Goal: Task Accomplishment & Management: Manage account settings

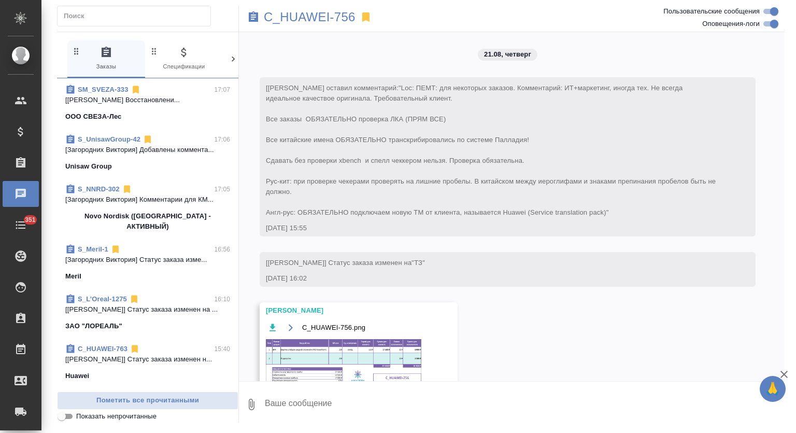
scroll to position [5582, 0]
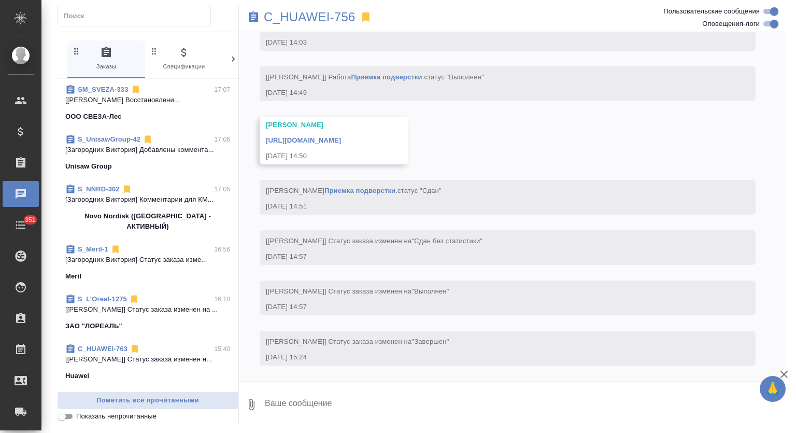
click at [176, 122] on div "SM_SVEZA-333 17:07 [Васильева Наталья] Работа Восстановлени... ООО СВЕЗА-Лес" at bounding box center [147, 103] width 181 height 50
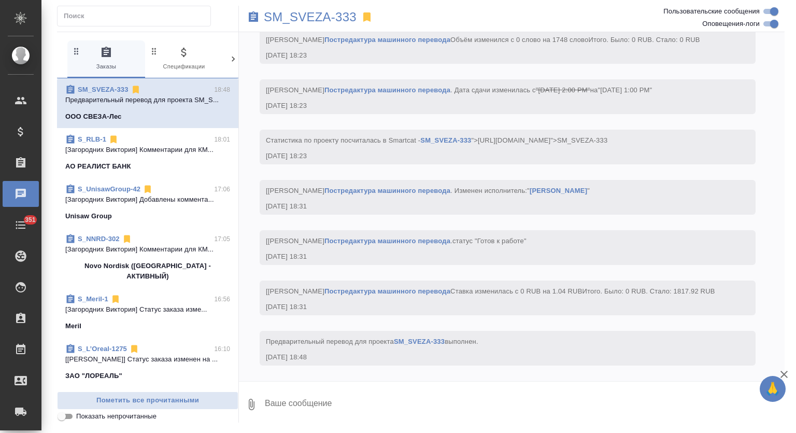
scroll to position [1702, 0]
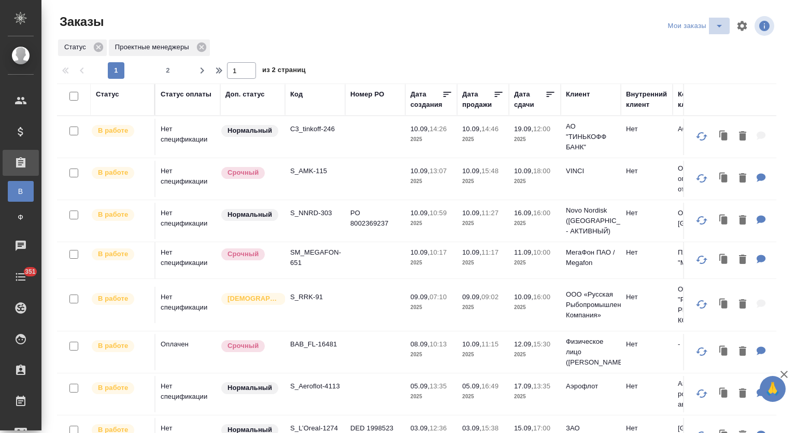
click at [713, 24] on icon "split button" at bounding box center [719, 26] width 12 height 12
click at [694, 49] on li "Заказы лок" at bounding box center [689, 46] width 64 height 17
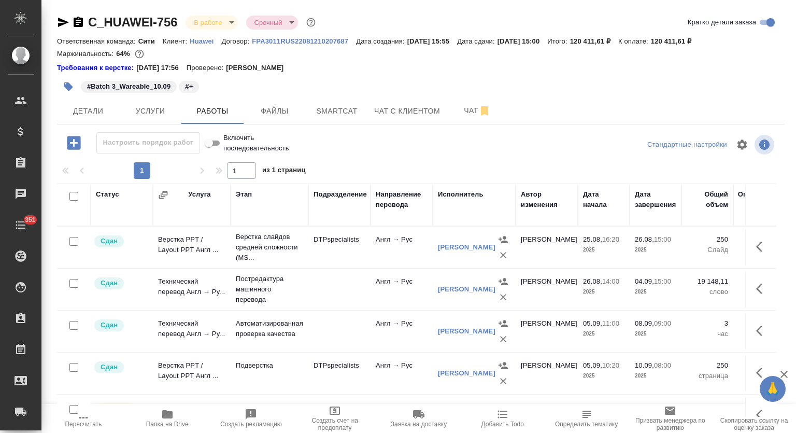
scroll to position [27, 0]
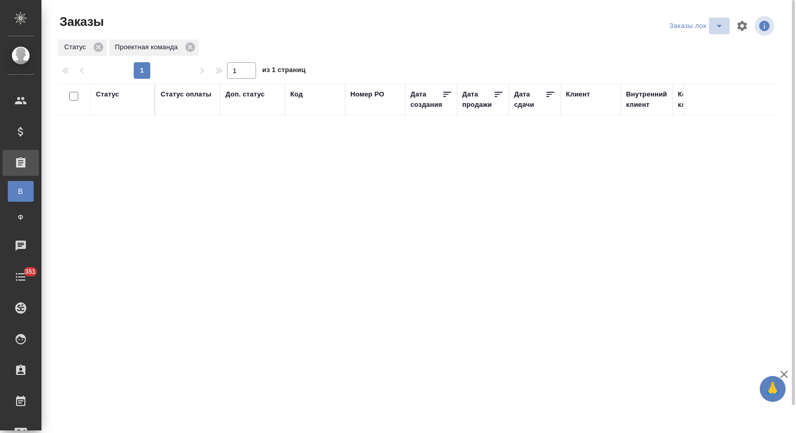
click at [719, 26] on icon "split button" at bounding box center [719, 26] width 5 height 3
click at [684, 48] on li "Мои заказы" at bounding box center [697, 46] width 63 height 17
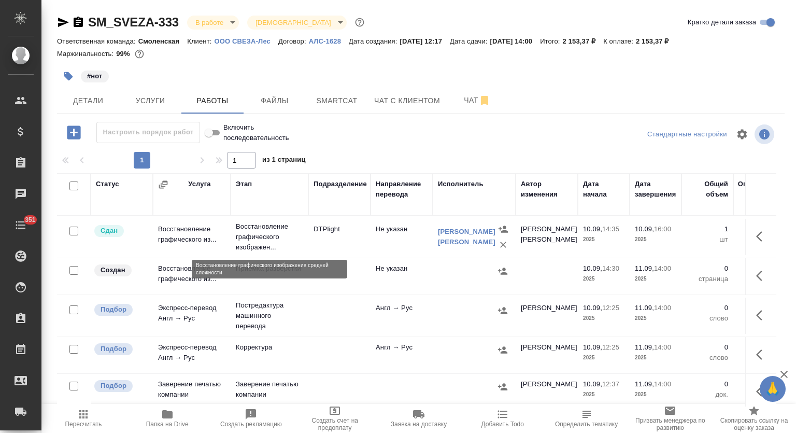
click at [292, 238] on p "Восстановление графического изображен..." at bounding box center [269, 236] width 67 height 31
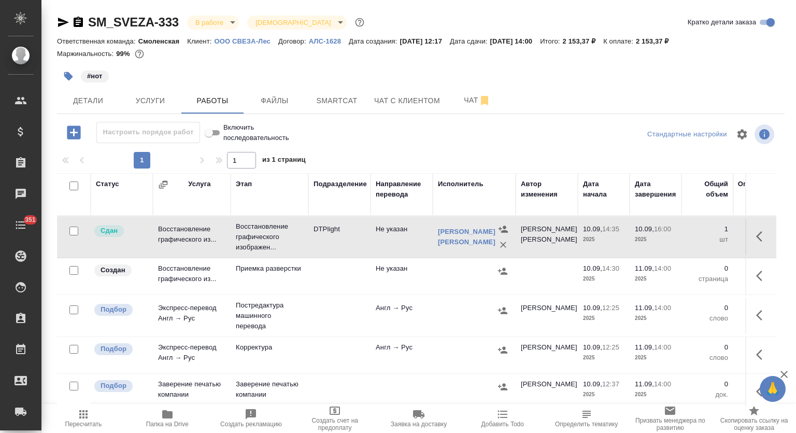
click at [75, 350] on input "checkbox" at bounding box center [73, 349] width 9 height 9
checkbox input "true"
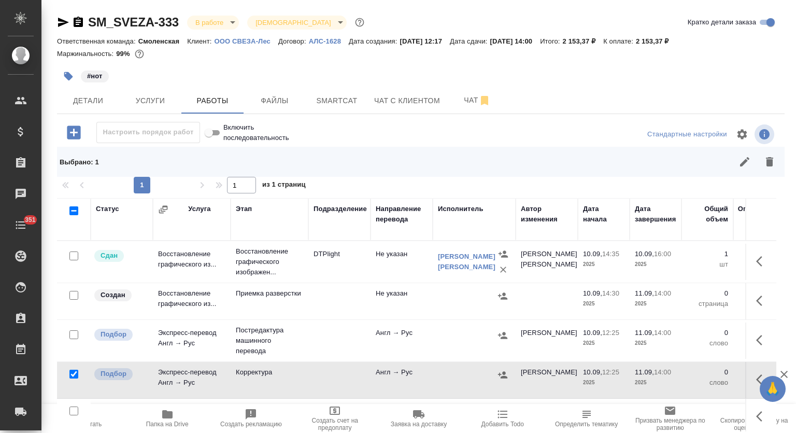
click at [73, 295] on input "checkbox" at bounding box center [73, 295] width 9 height 9
checkbox input "true"
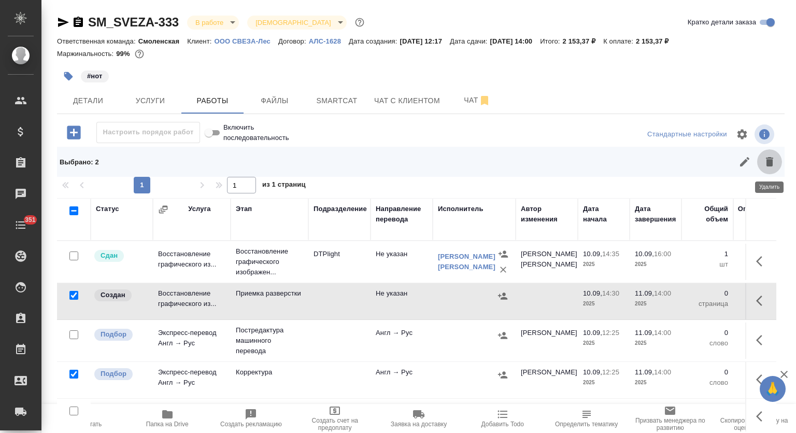
click at [769, 162] on icon "button" at bounding box center [769, 161] width 7 height 9
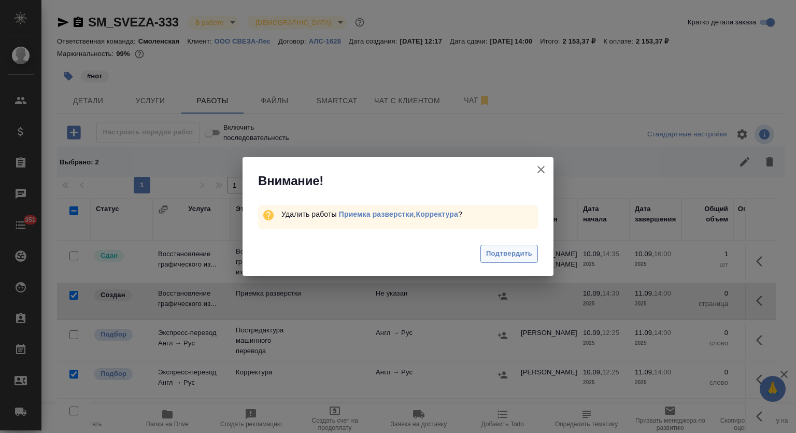
click at [516, 255] on span "Подтвердить" at bounding box center [509, 254] width 46 height 12
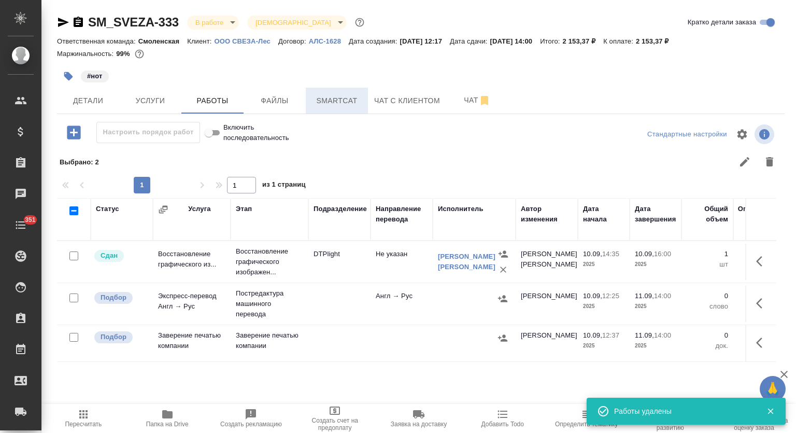
click at [331, 97] on span "Smartcat" at bounding box center [337, 100] width 50 height 13
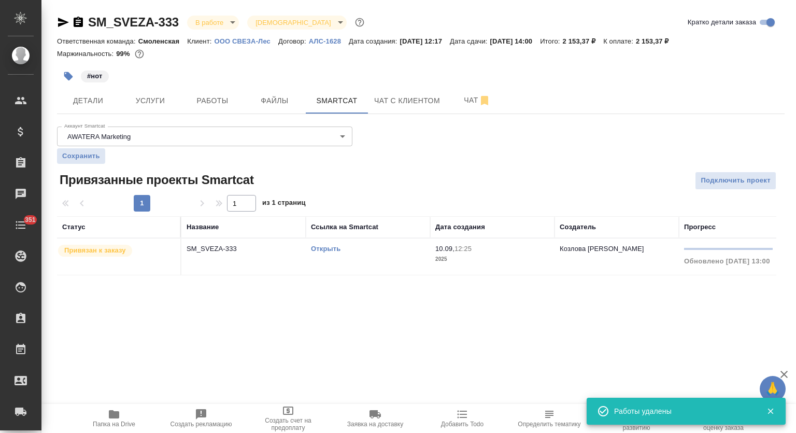
click at [336, 246] on link "Открыть" at bounding box center [326, 249] width 30 height 8
click at [217, 98] on span "Работы" at bounding box center [213, 100] width 50 height 13
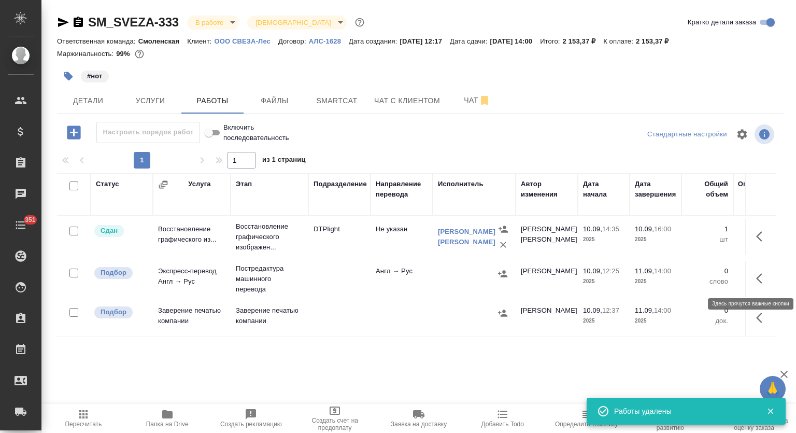
click at [764, 279] on icon "button" at bounding box center [762, 278] width 12 height 12
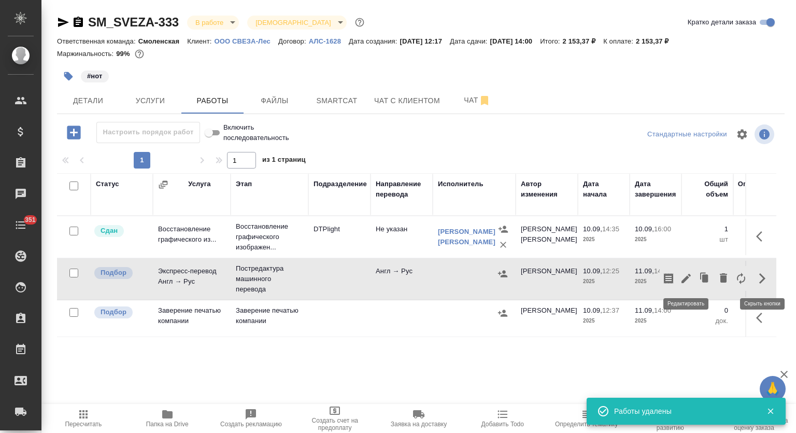
click at [684, 276] on icon "button" at bounding box center [686, 278] width 12 height 12
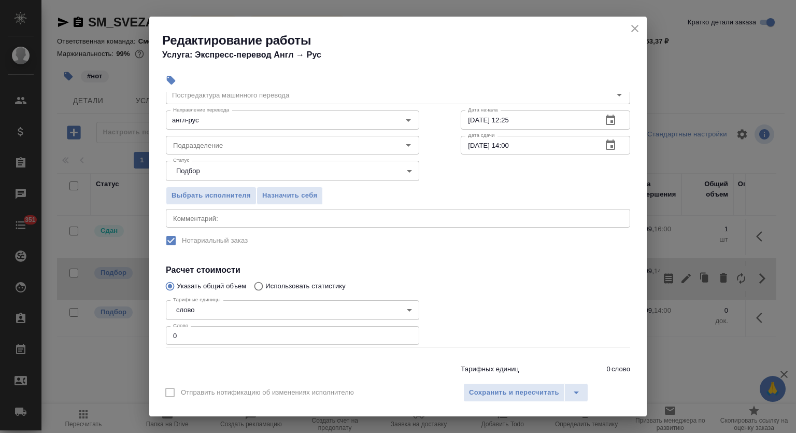
scroll to position [77, 0]
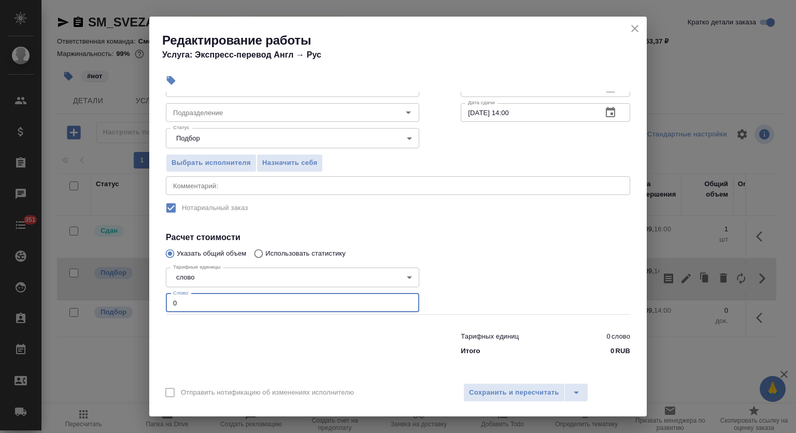
drag, startPoint x: 159, startPoint y: 294, endPoint x: 146, endPoint y: 290, distance: 13.6
click at [147, 291] on div "Редактирование работы Услуга: Экспресс-перевод Англ → Рус Параметры Файлы Вид р…" at bounding box center [398, 216] width 796 height 433
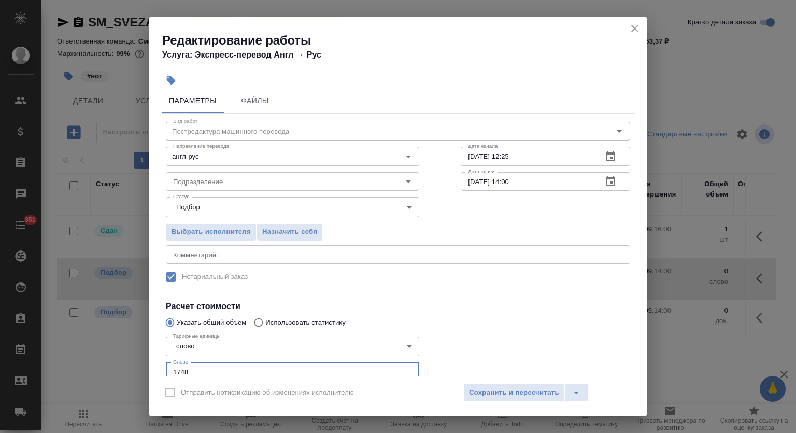
type input "1748"
click at [606, 177] on icon "button" at bounding box center [610, 181] width 9 height 10
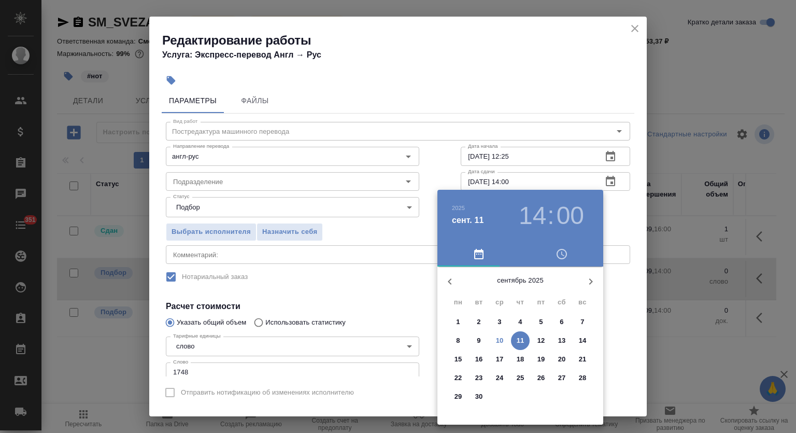
click at [518, 335] on p "11" at bounding box center [521, 340] width 8 height 10
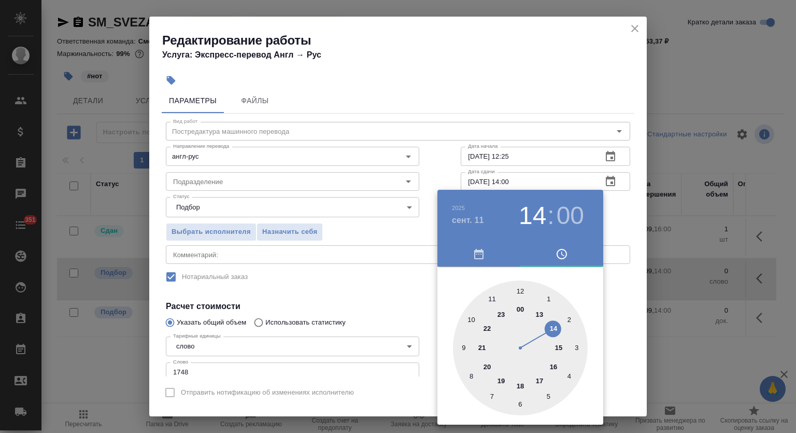
click at [540, 314] on div at bounding box center [520, 347] width 135 height 135
type input "[DATE] 13:00"
click at [549, 66] on div at bounding box center [398, 216] width 796 height 433
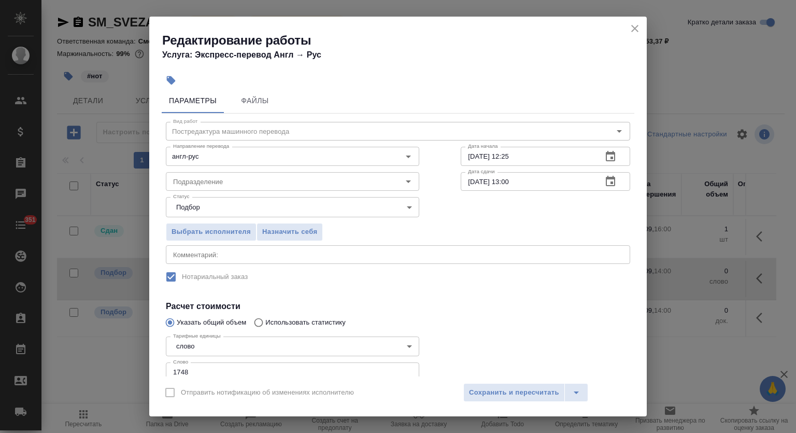
click at [606, 153] on icon "button" at bounding box center [610, 156] width 9 height 10
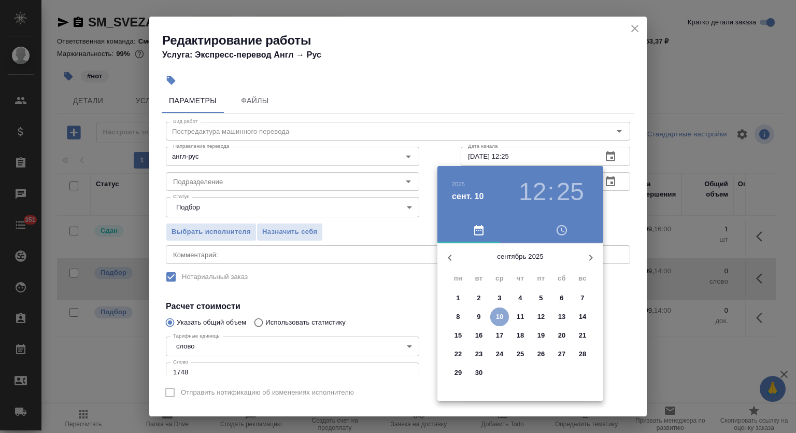
click at [504, 316] on span "10" at bounding box center [499, 316] width 19 height 10
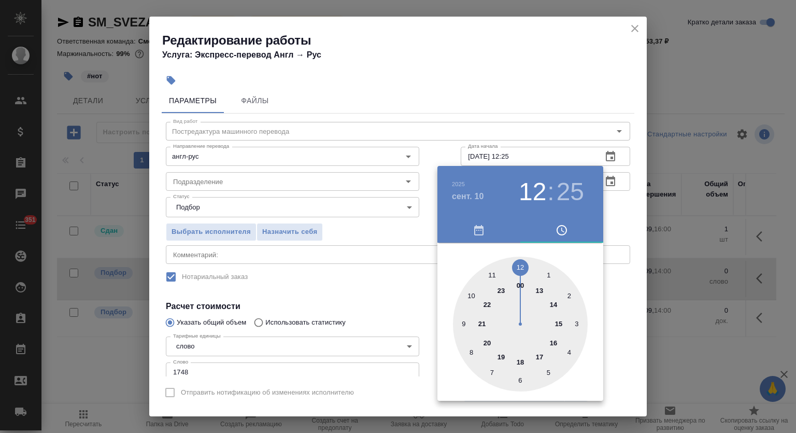
click at [519, 359] on div at bounding box center [520, 324] width 135 height 135
type input "10.09.2025 18:25"
click at [549, 375] on div at bounding box center [520, 324] width 135 height 135
click at [603, 155] on div at bounding box center [398, 216] width 796 height 433
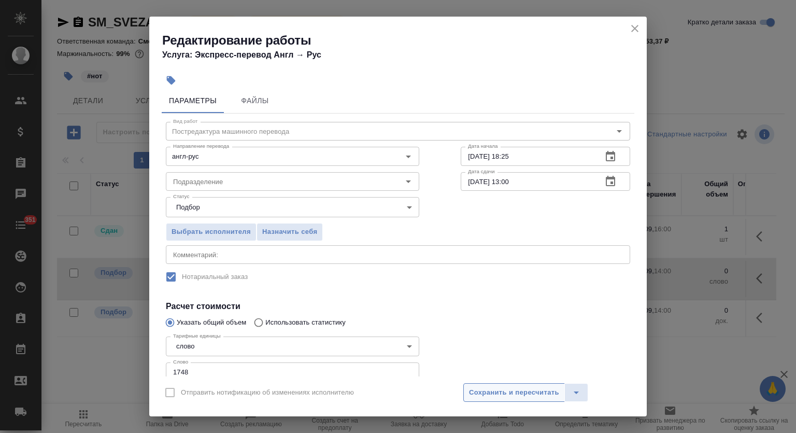
click at [515, 385] on button "Сохранить и пересчитать" at bounding box center [514, 392] width 102 height 19
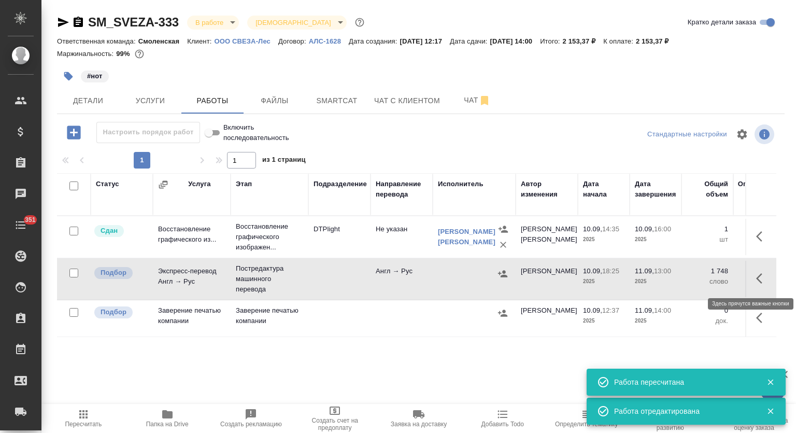
click at [764, 280] on icon "button" at bounding box center [762, 278] width 12 height 12
click at [346, 95] on span "Smartcat" at bounding box center [337, 100] width 50 height 13
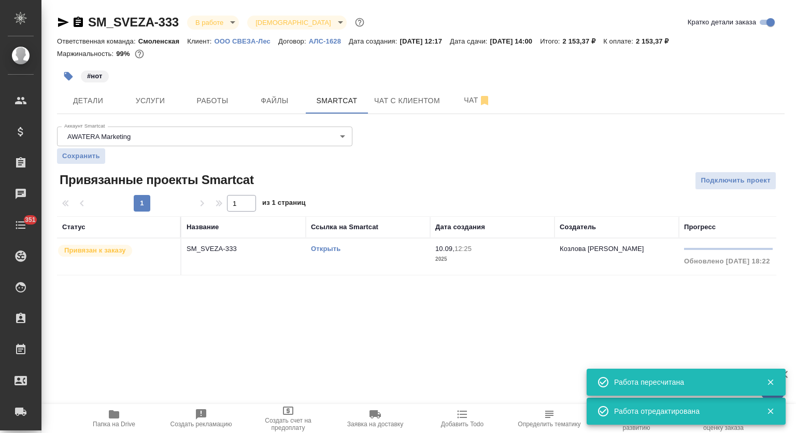
click at [232, 254] on td "SM_SVEZA-333" at bounding box center [243, 256] width 124 height 36
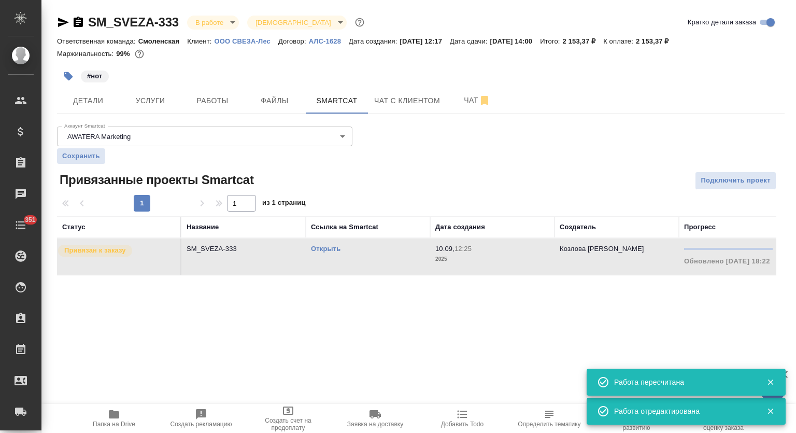
click at [232, 254] on td "SM_SVEZA-333" at bounding box center [243, 256] width 124 height 36
click at [199, 89] on button "Работы" at bounding box center [212, 101] width 62 height 26
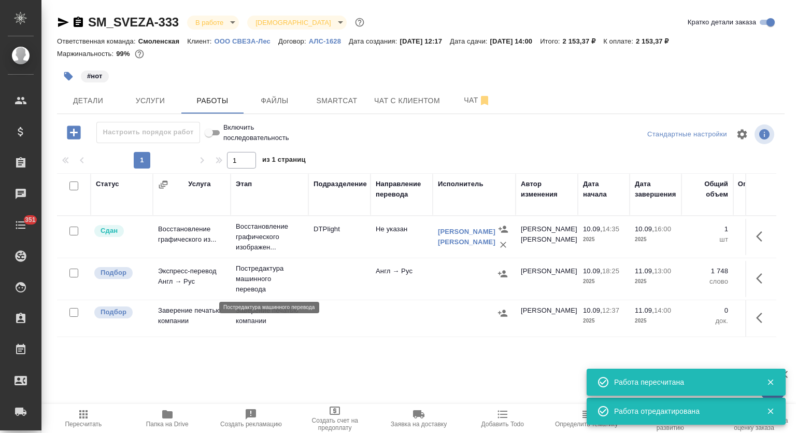
click at [288, 288] on p "Постредактура машинного перевода" at bounding box center [269, 278] width 67 height 31
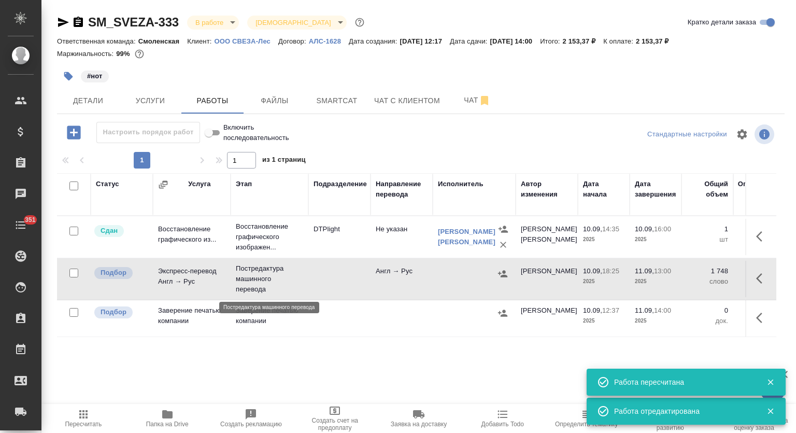
click at [288, 288] on p "Постредактура машинного перевода" at bounding box center [269, 278] width 67 height 31
click at [166, 108] on button "Услуги" at bounding box center [150, 101] width 62 height 26
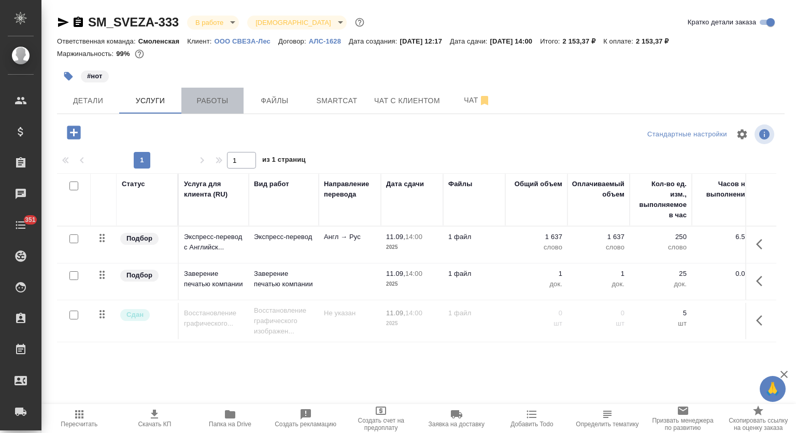
click at [217, 100] on span "Работы" at bounding box center [213, 100] width 50 height 13
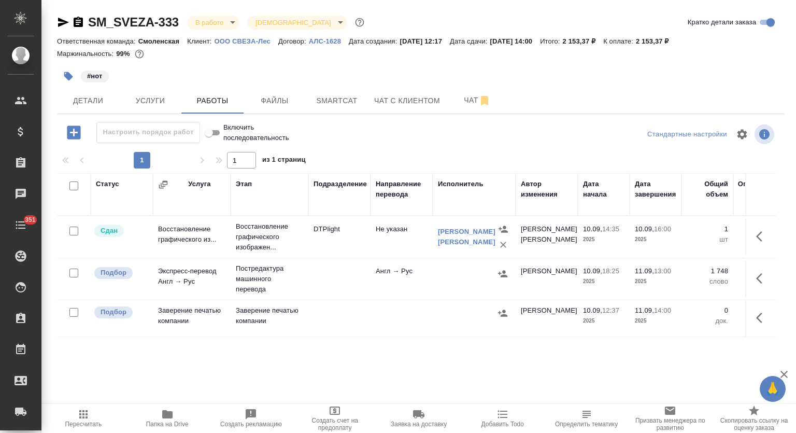
click at [69, 77] on icon "button" at bounding box center [68, 76] width 9 height 9
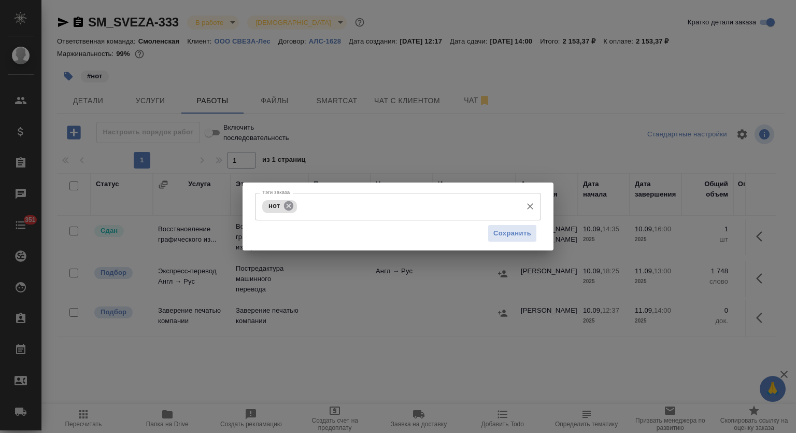
click at [291, 204] on icon at bounding box center [288, 205] width 11 height 11
click at [502, 234] on span "Сохранить" at bounding box center [512, 233] width 38 height 12
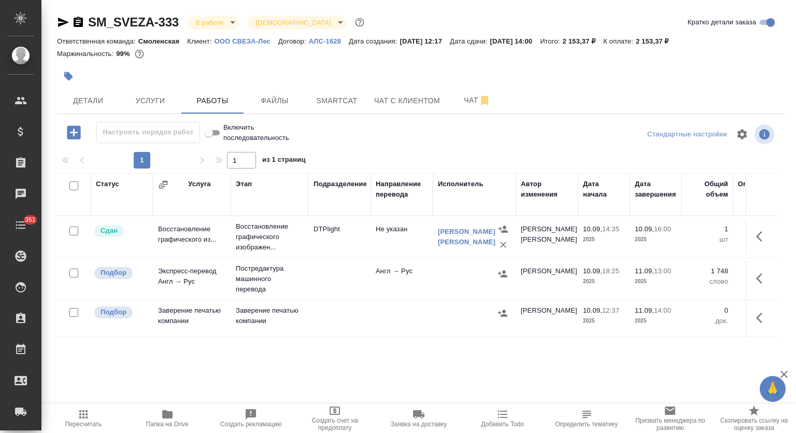
click at [760, 271] on button "button" at bounding box center [762, 278] width 25 height 25
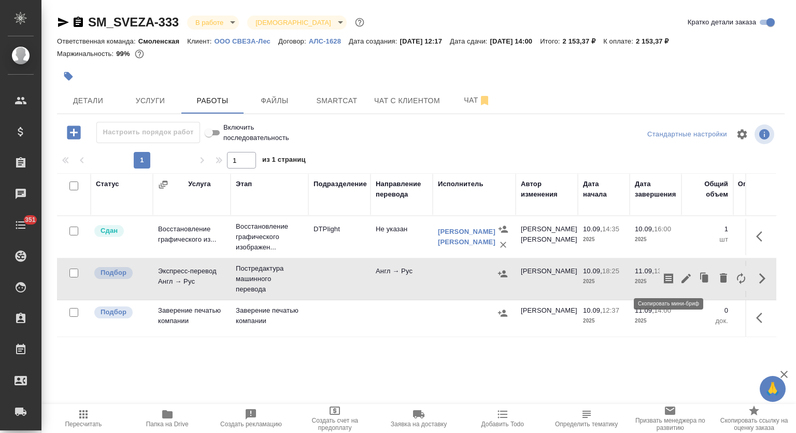
click at [674, 275] on icon "button" at bounding box center [668, 278] width 12 height 12
click at [502, 276] on icon "button" at bounding box center [502, 273] width 9 height 7
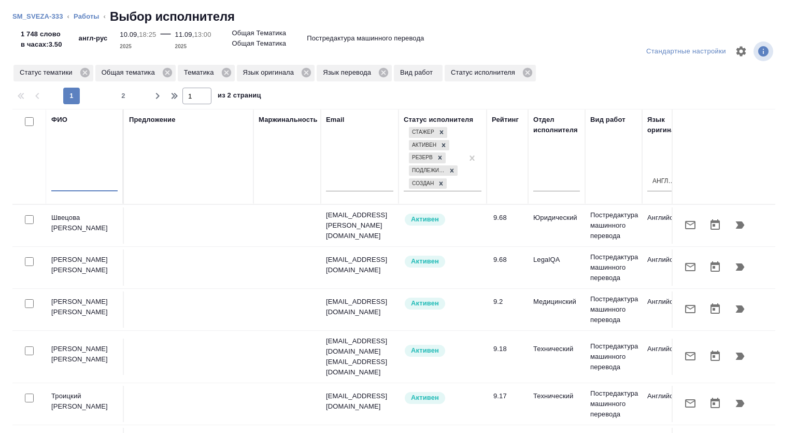
click at [78, 183] on input "text" at bounding box center [84, 184] width 66 height 13
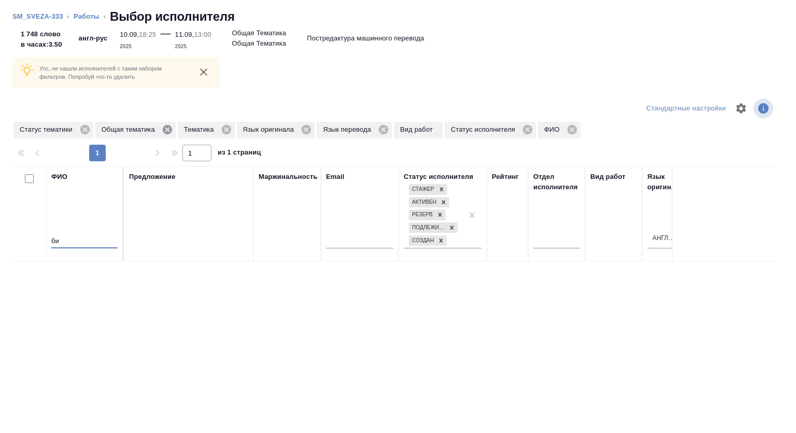
type input "би"
click at [168, 125] on icon at bounding box center [167, 129] width 9 height 9
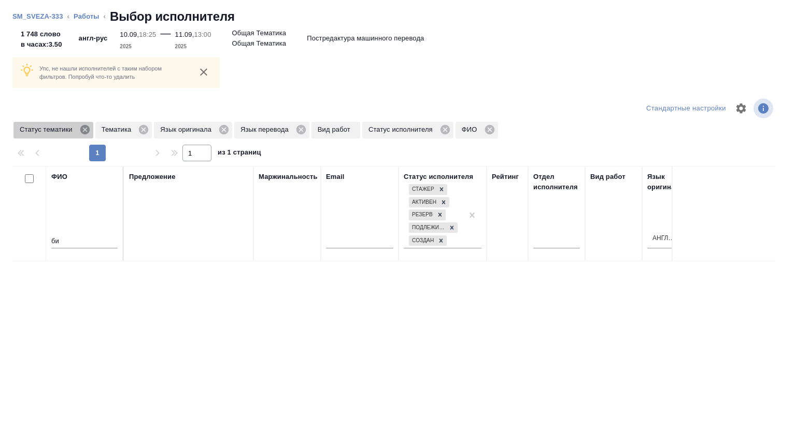
click at [87, 131] on icon at bounding box center [84, 129] width 11 height 11
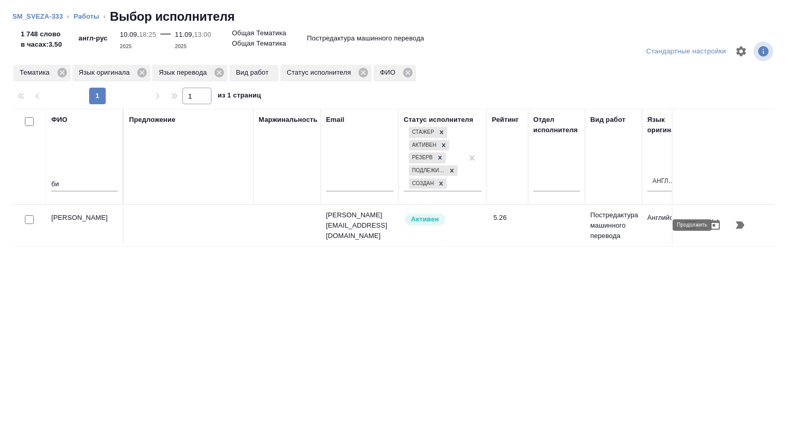
click at [734, 229] on icon "button" at bounding box center [740, 225] width 12 height 12
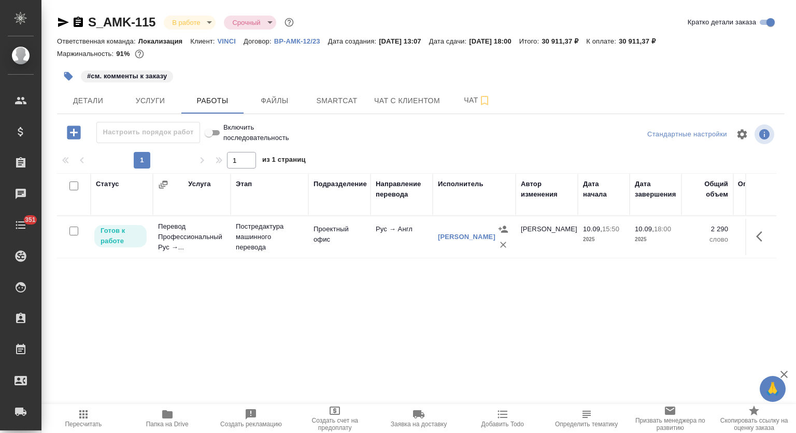
click at [167, 425] on span "Папка на Drive" at bounding box center [167, 423] width 42 height 7
click at [757, 238] on icon "button" at bounding box center [762, 236] width 12 height 12
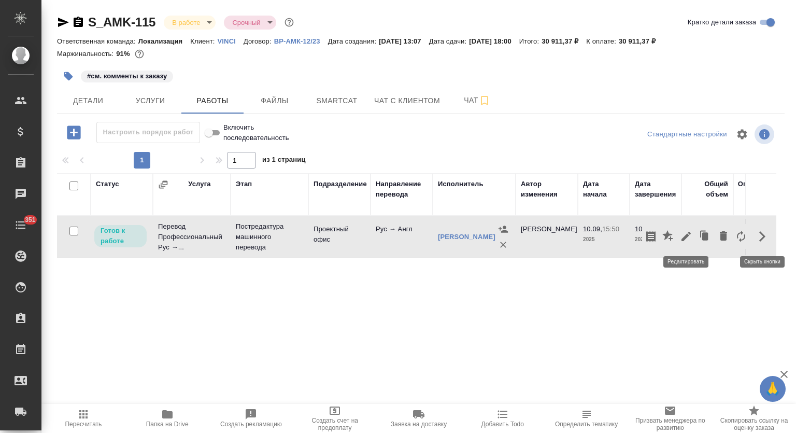
click at [683, 236] on icon "button" at bounding box center [686, 236] width 12 height 12
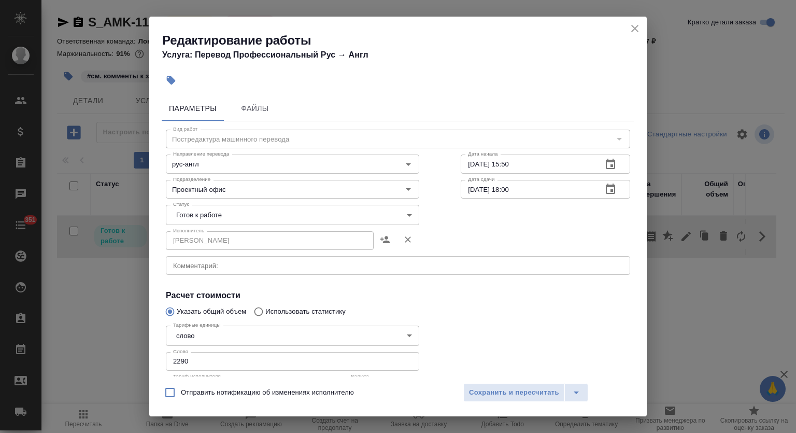
click at [222, 223] on body "🙏 .cls-1 fill:#fff; AWATERA Mutalimov Mark Клиенты Спецификации Заказы 0 Чаты 3…" at bounding box center [398, 216] width 796 height 433
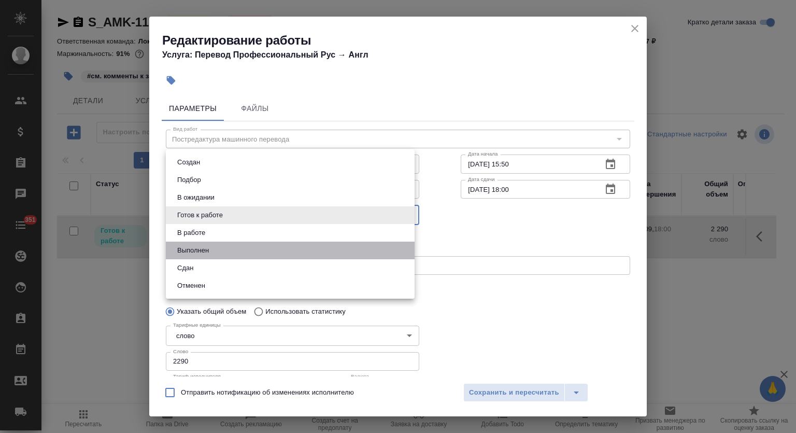
click at [220, 252] on li "Выполнен" at bounding box center [290, 250] width 249 height 18
type input "completed"
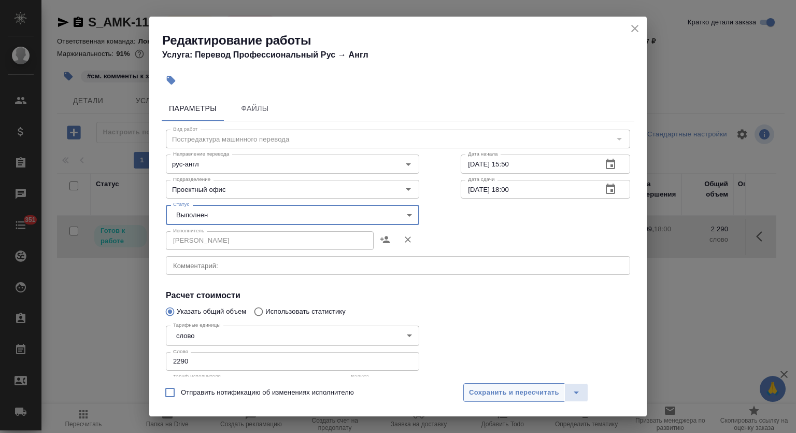
drag, startPoint x: 548, startPoint y: 395, endPoint x: 548, endPoint y: 382, distance: 13.0
click at [548, 394] on span "Сохранить и пересчитать" at bounding box center [514, 393] width 90 height 12
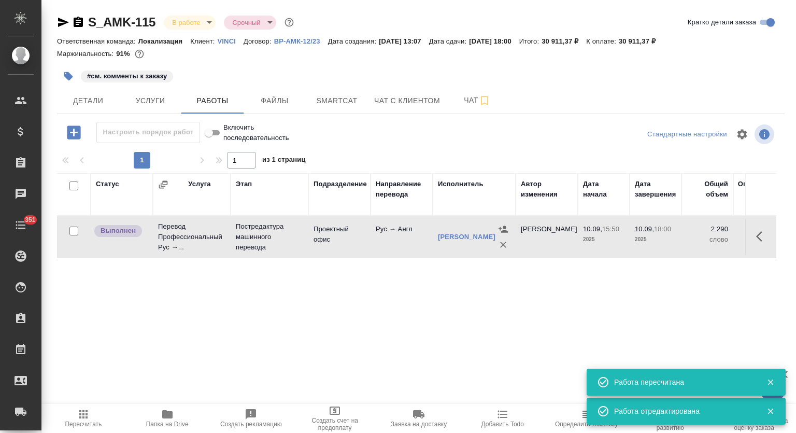
click at [64, 22] on icon "button" at bounding box center [63, 22] width 11 height 9
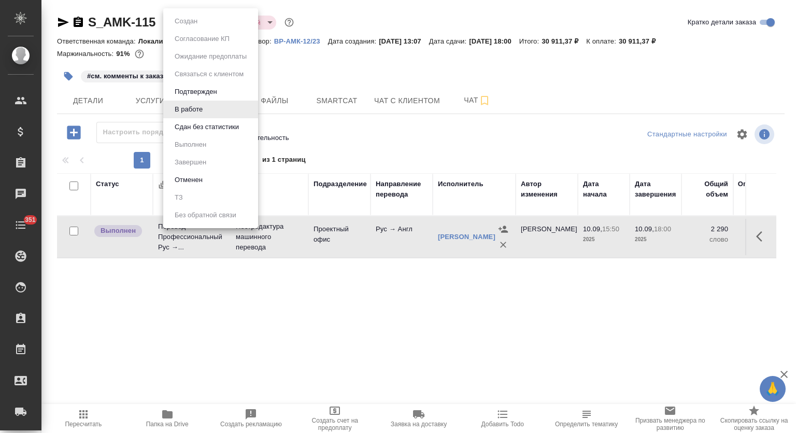
click at [186, 21] on body "🙏 .cls-1 fill:#fff; AWATERA Mutalimov Mark Клиенты Спецификации Заказы 0 Чаты 3…" at bounding box center [398, 216] width 796 height 433
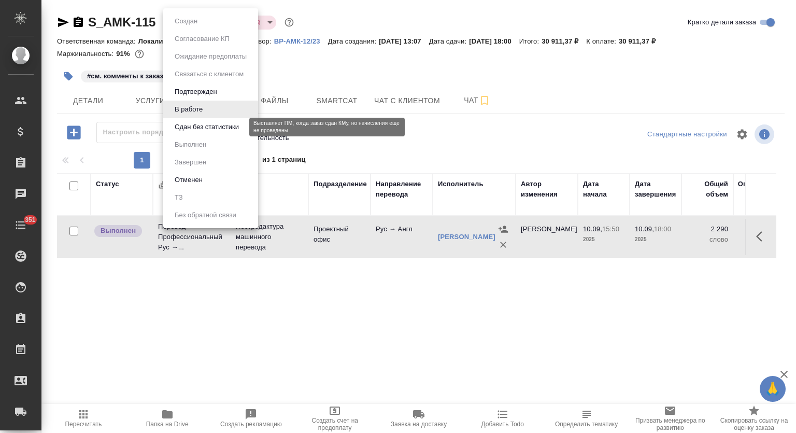
click at [211, 122] on button "Сдан без статистики" at bounding box center [207, 126] width 70 height 11
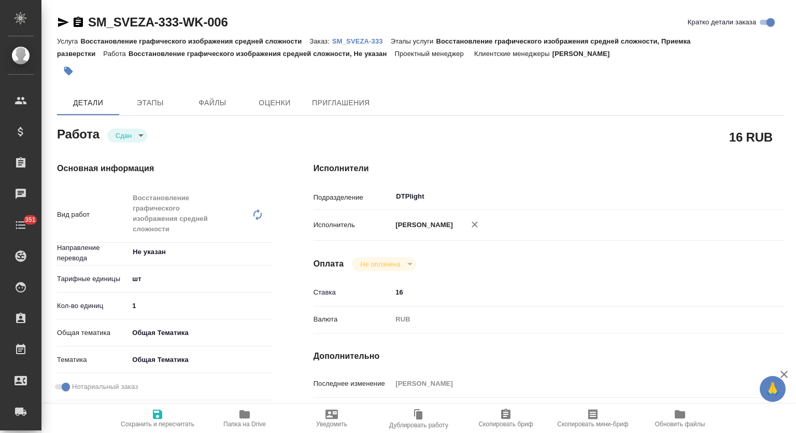
type textarea "x"
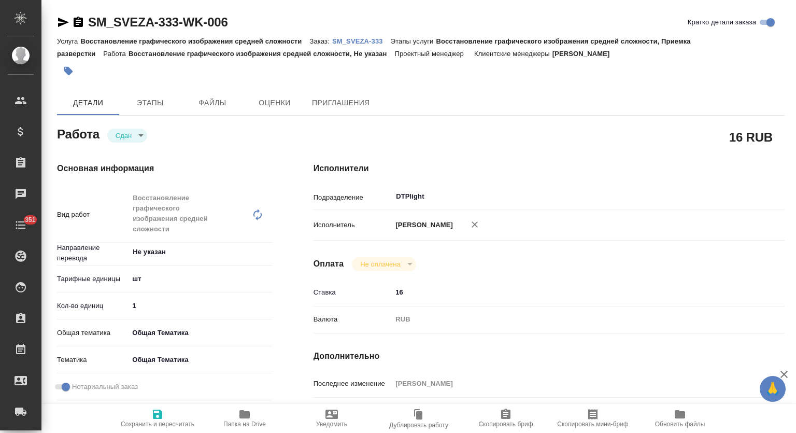
type textarea "x"
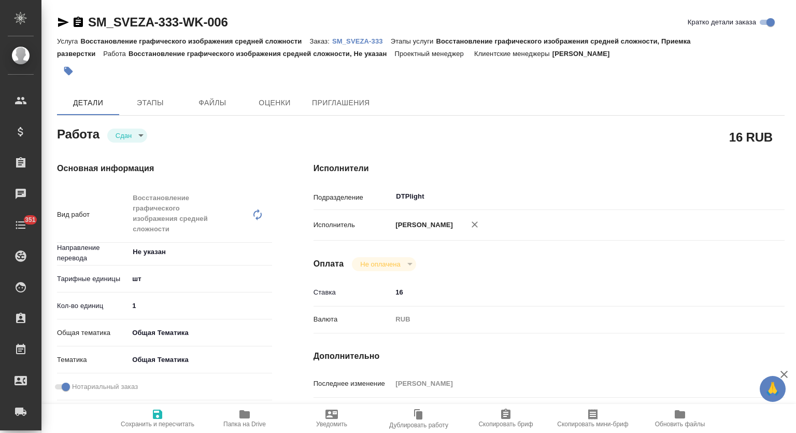
type textarea "x"
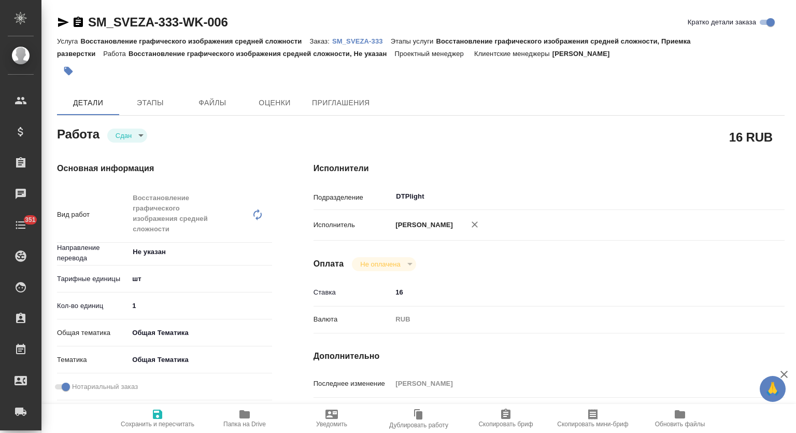
type textarea "x"
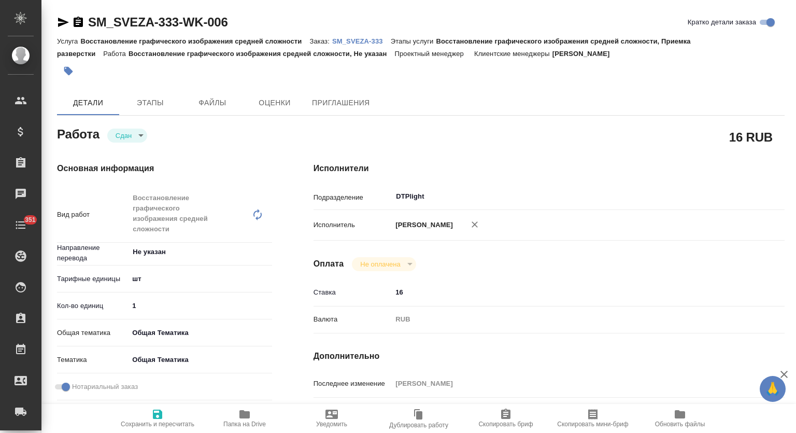
click at [240, 414] on icon "button" at bounding box center [244, 414] width 10 height 8
type textarea "x"
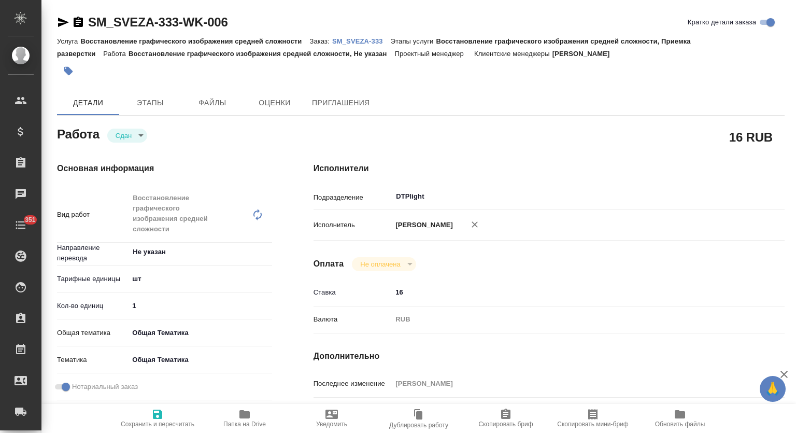
type textarea "x"
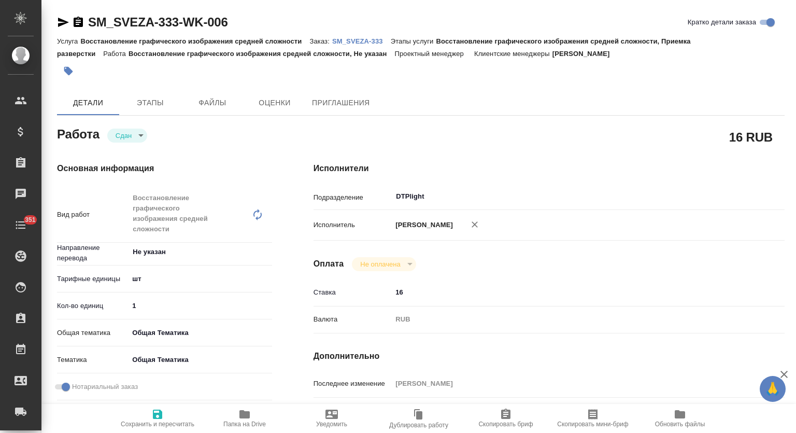
type textarea "x"
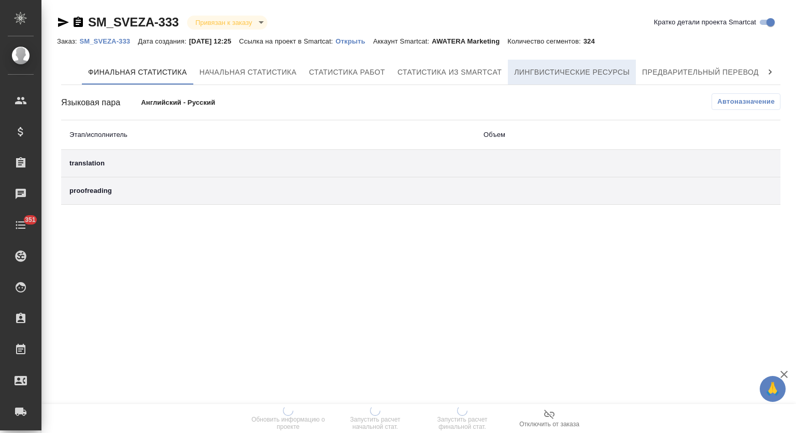
click at [564, 59] on div "Финальная статистика Начальная статистика Статистика работ Статистика из Smartc…" at bounding box center [421, 131] width 728 height 153
click at [570, 68] on span "Лингвистические ресурсы" at bounding box center [572, 72] width 116 height 13
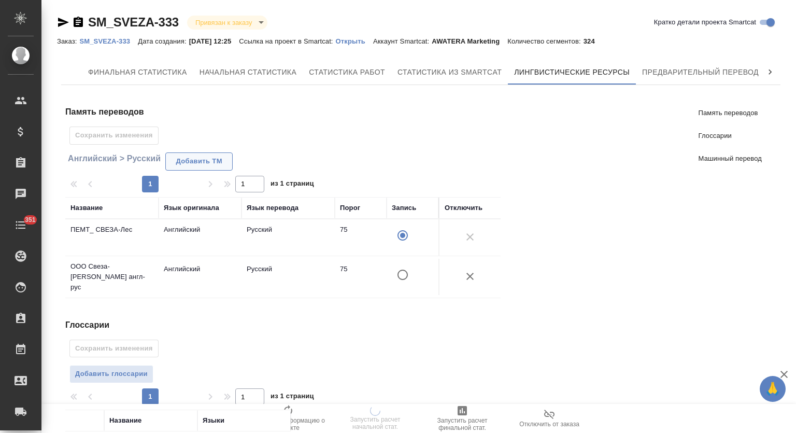
click at [200, 163] on span "Добавить TM" at bounding box center [199, 161] width 56 height 12
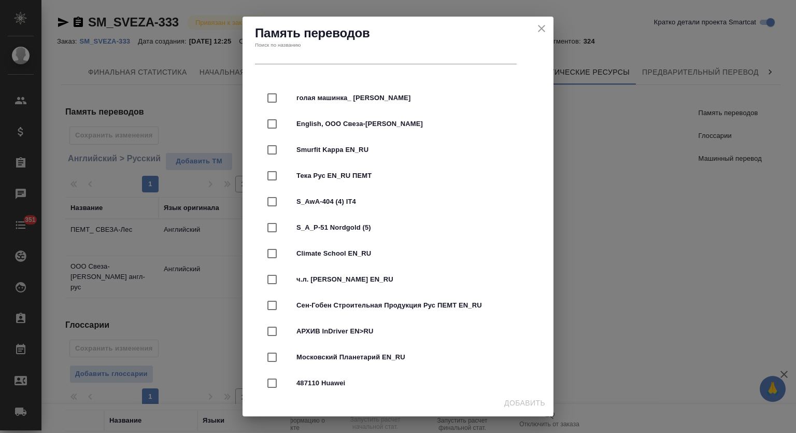
click at [331, 60] on input "text" at bounding box center [386, 57] width 262 height 15
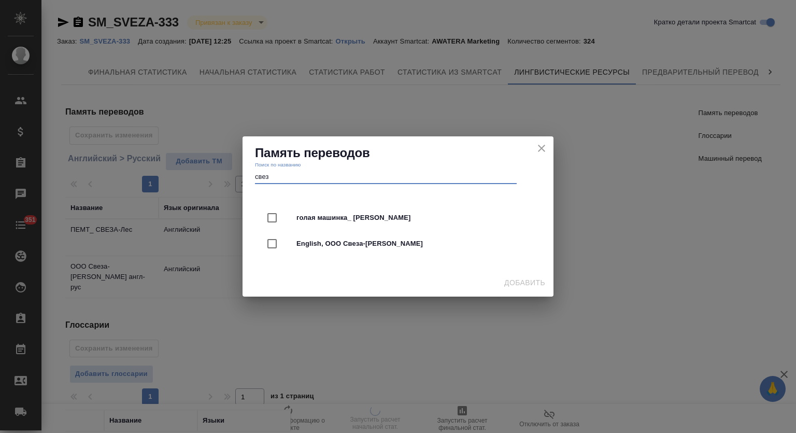
type input "свез"
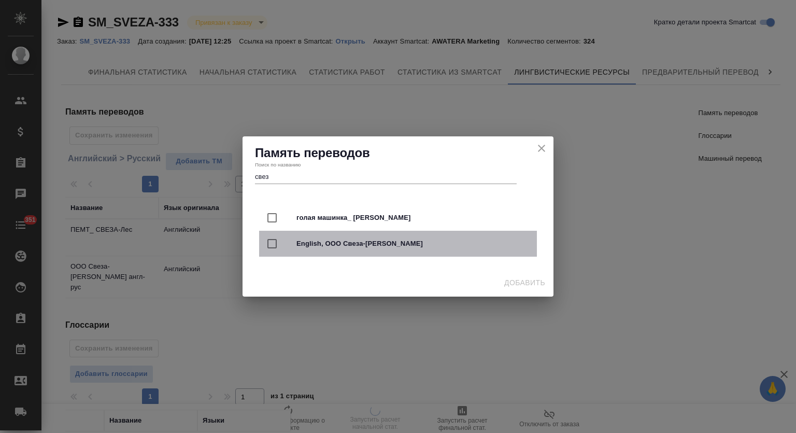
click at [366, 245] on span "English, ООО Свеза-ЛЕО" at bounding box center [412, 243] width 232 height 10
checkbox input "true"
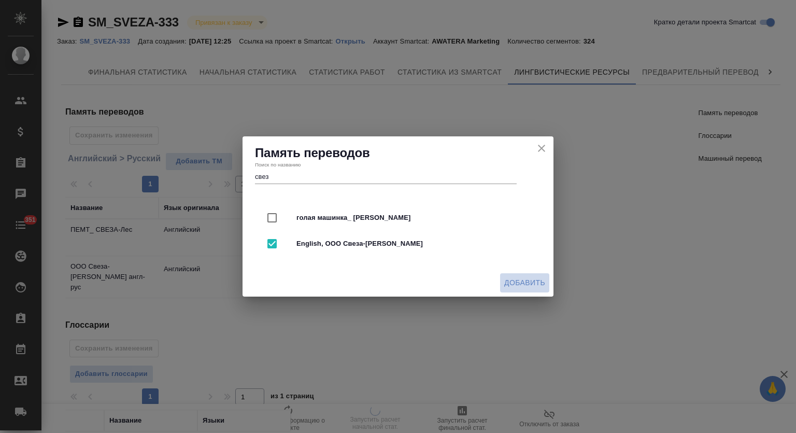
click at [524, 285] on span "Добавить" at bounding box center [524, 282] width 41 height 13
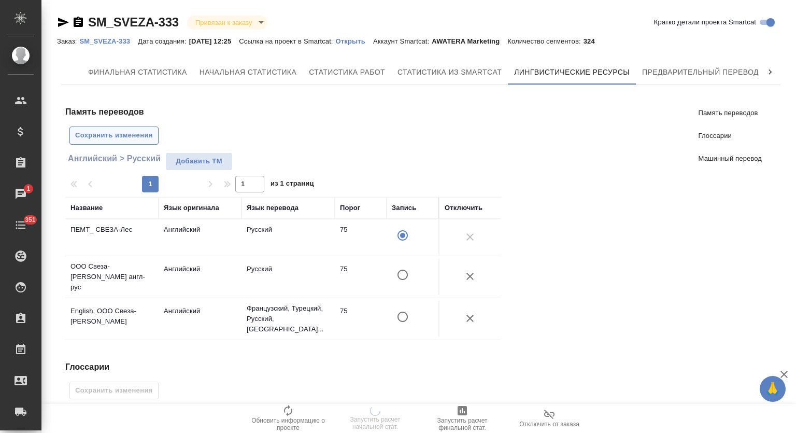
click at [124, 143] on button "Сохранить изменения" at bounding box center [113, 135] width 89 height 18
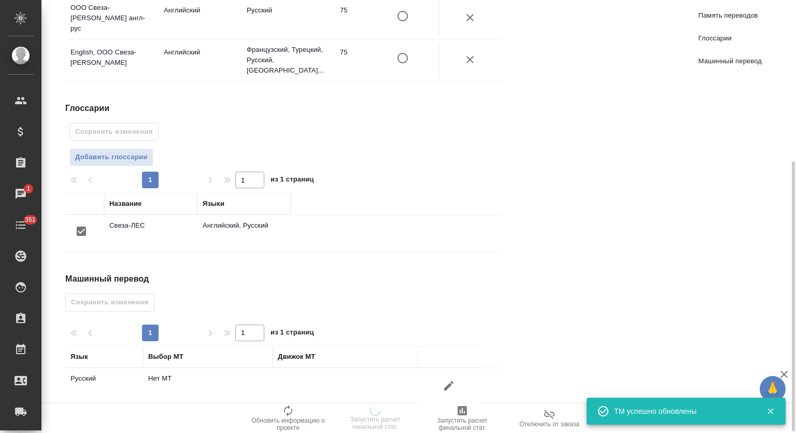
scroll to position [260, 0]
click at [445, 378] on icon "button" at bounding box center [449, 384] width 12 height 12
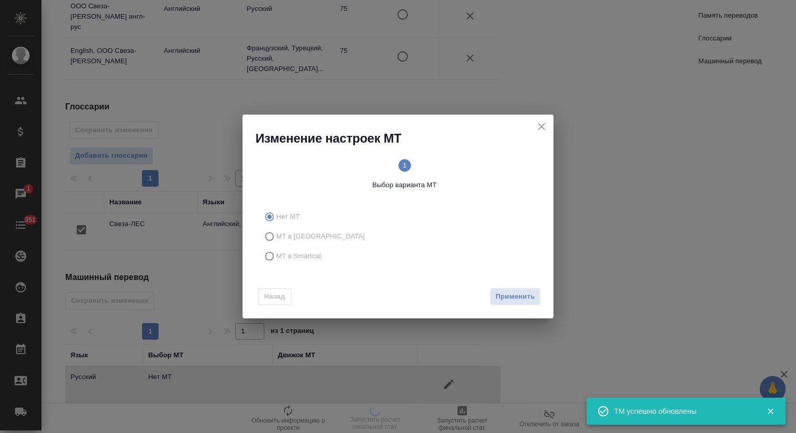
click at [278, 254] on span "МТ в Smartcat" at bounding box center [298, 256] width 45 height 10
click at [276, 254] on input "МТ в Smartcat" at bounding box center [268, 256] width 17 height 20
radio input "true"
click at [512, 297] on span "Вперед" at bounding box center [522, 297] width 26 height 12
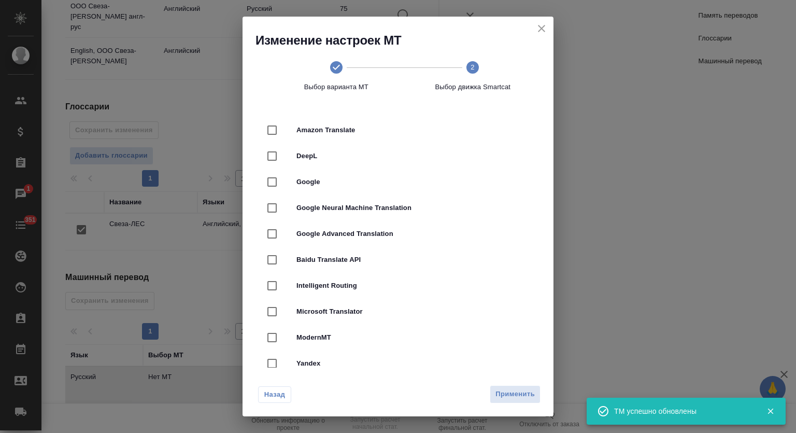
click at [359, 166] on div "DeepL" at bounding box center [398, 156] width 278 height 26
checkbox input "true"
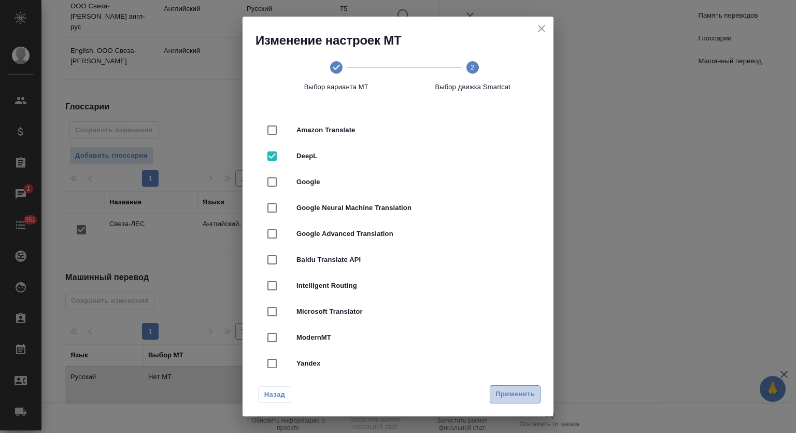
click at [503, 392] on span "Применить" at bounding box center [514, 394] width 39 height 12
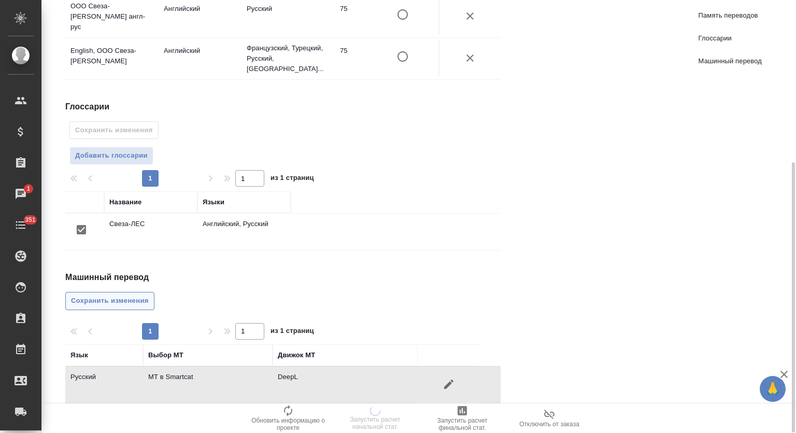
click at [116, 295] on span "Сохранить изменения" at bounding box center [110, 301] width 78 height 12
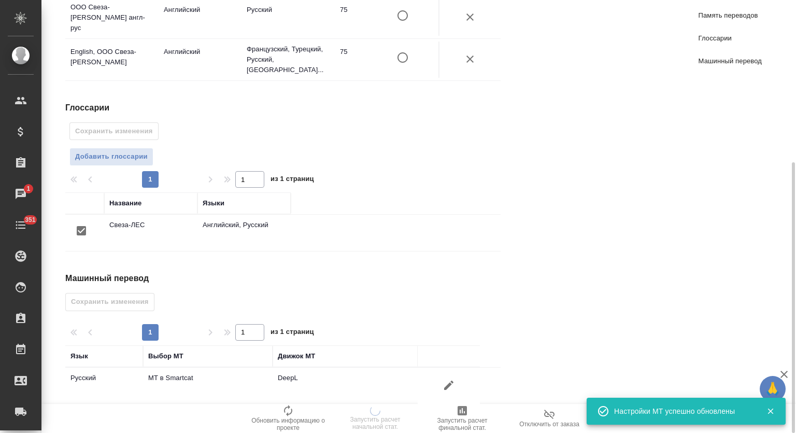
click at [716, 10] on link "Память переводов" at bounding box center [730, 15] width 80 height 23
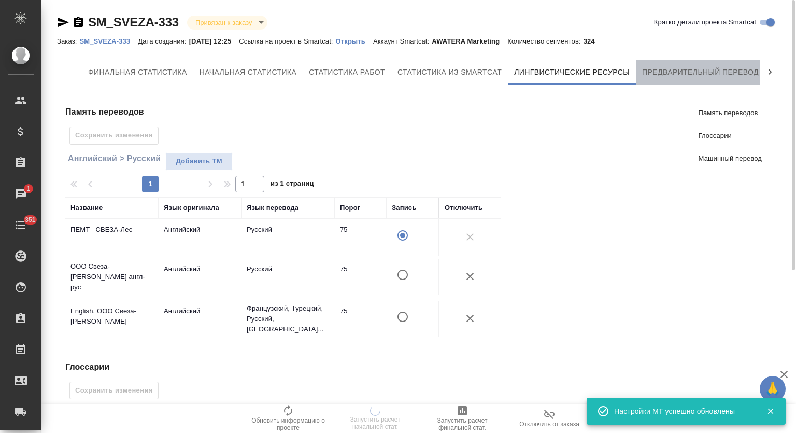
click at [691, 70] on span "Предварительный перевод" at bounding box center [700, 72] width 117 height 13
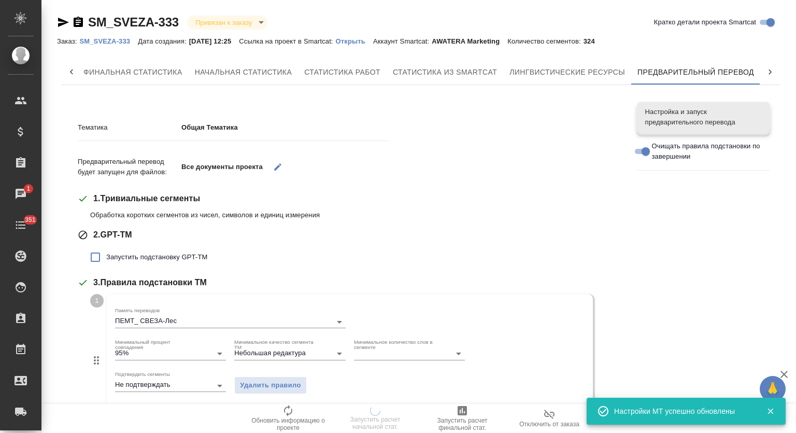
scroll to position [345, 0]
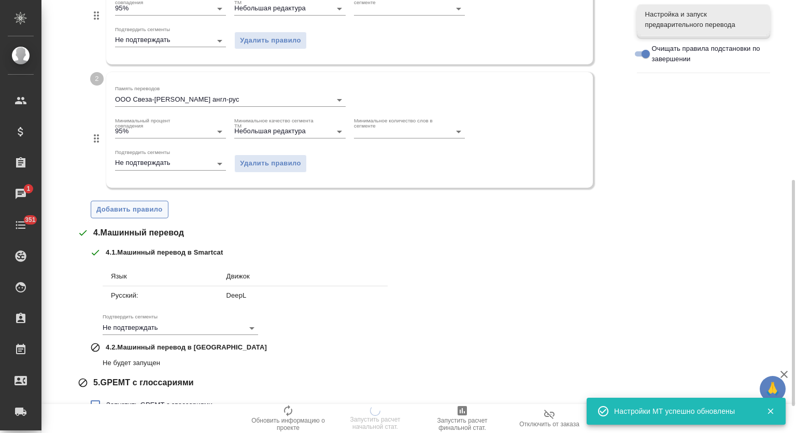
click at [135, 206] on span "Добавить правило" at bounding box center [129, 210] width 66 height 12
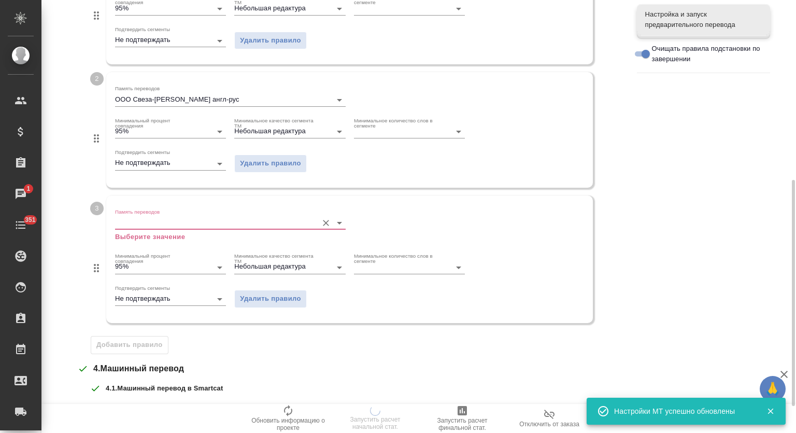
click at [187, 217] on input "Память переводов" at bounding box center [213, 223] width 197 height 12
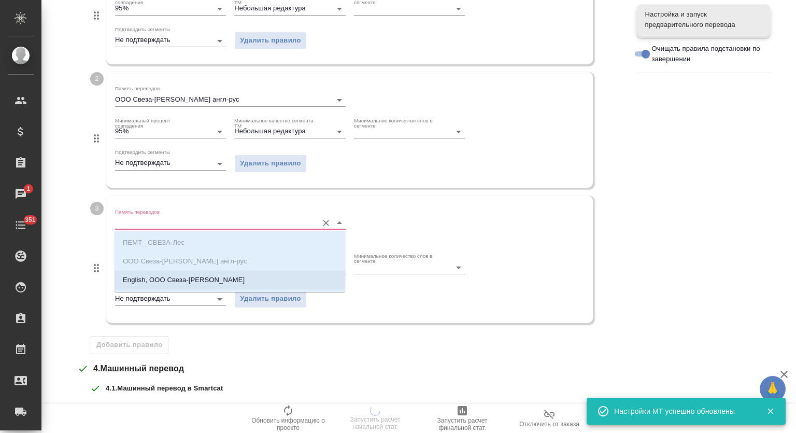
click at [208, 281] on li "English, ООО Свеза-ЛЕО" at bounding box center [230, 280] width 231 height 19
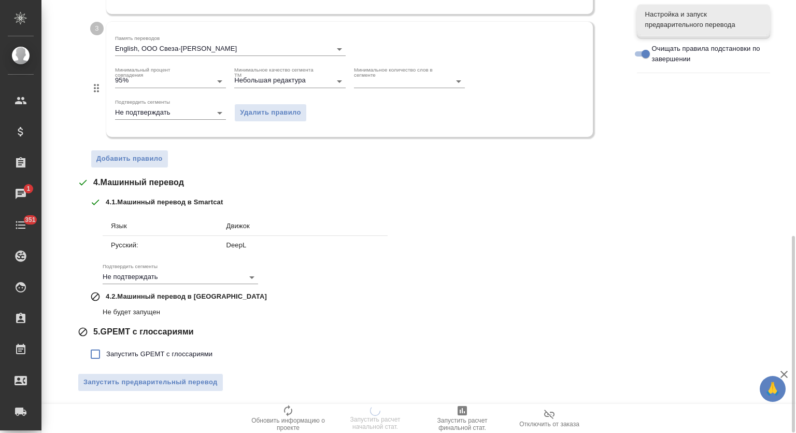
click at [160, 353] on span "Запустить GPEMT с глоссариями" at bounding box center [159, 354] width 106 height 10
click at [106, 353] on input "Запустить GPEMT с глоссариями" at bounding box center [95, 354] width 22 height 22
checkbox input "true"
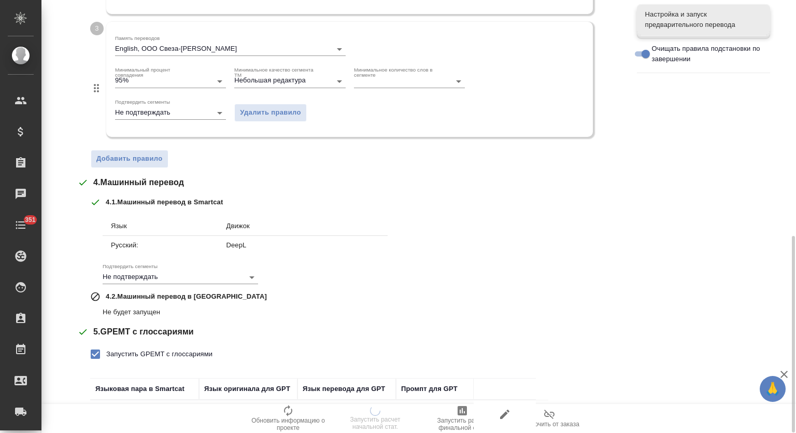
scroll to position [590, 0]
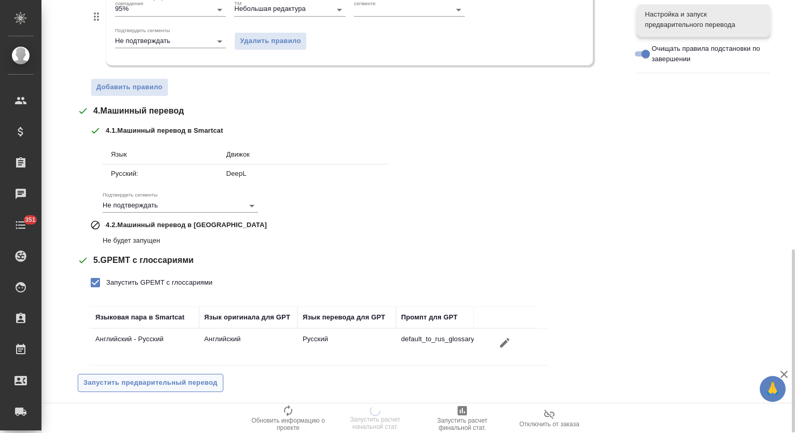
click at [164, 379] on span "Запустить предварительный перевод" at bounding box center [150, 383] width 134 height 12
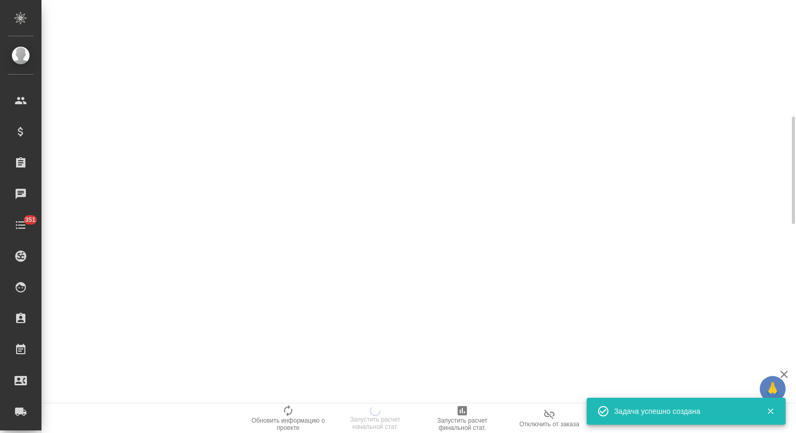
scroll to position [0, 0]
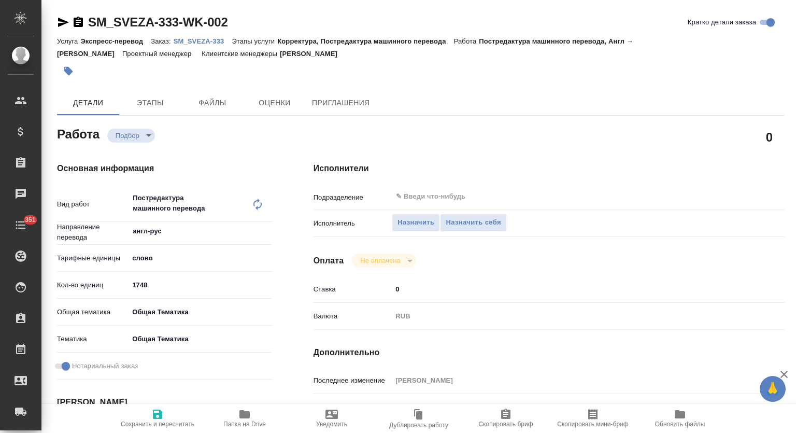
type textarea "x"
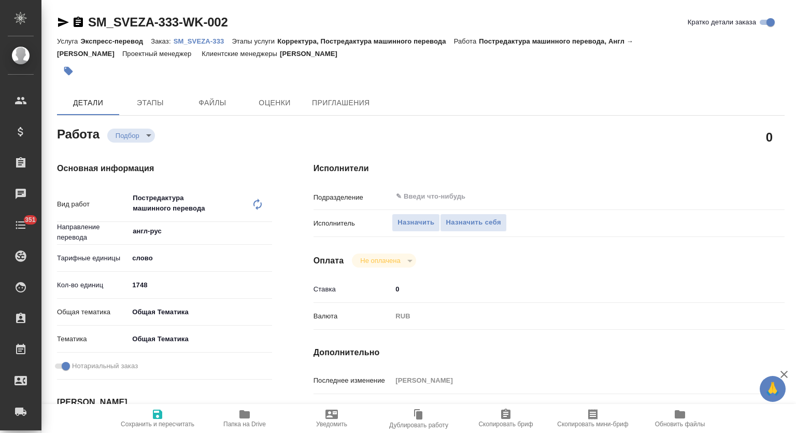
type textarea "x"
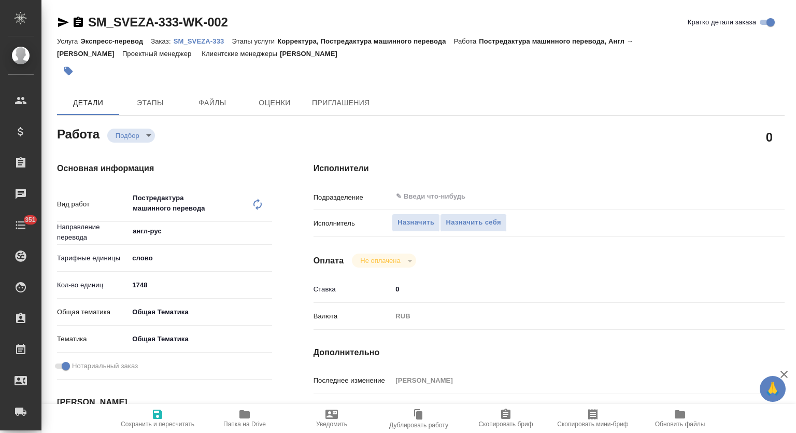
type textarea "x"
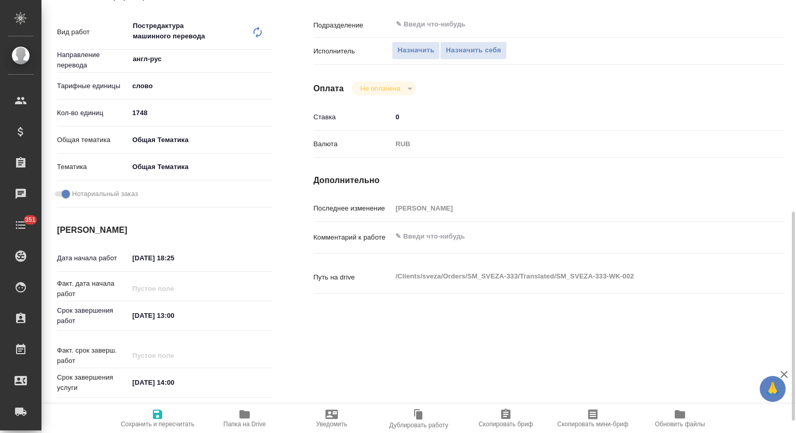
scroll to position [259, 0]
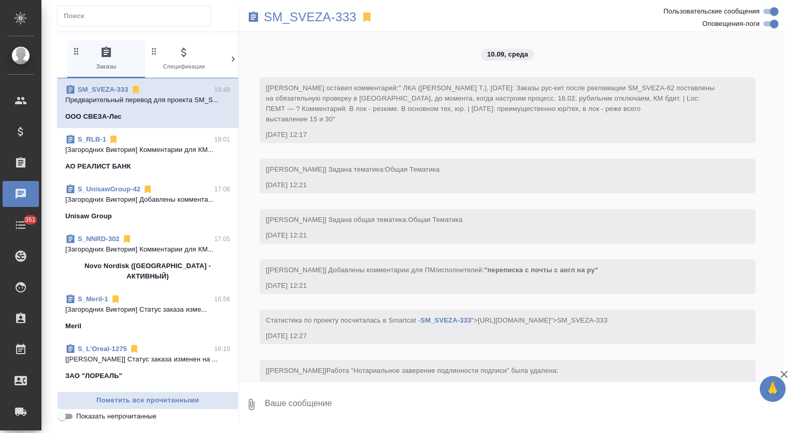
scroll to position [1702, 0]
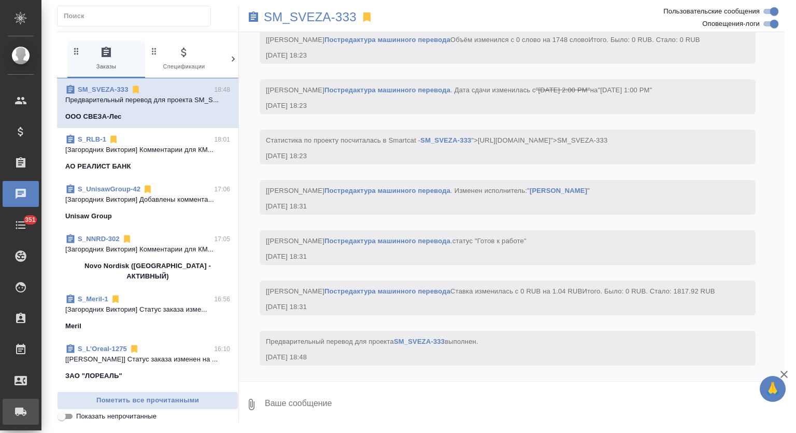
scroll to position [1702, 0]
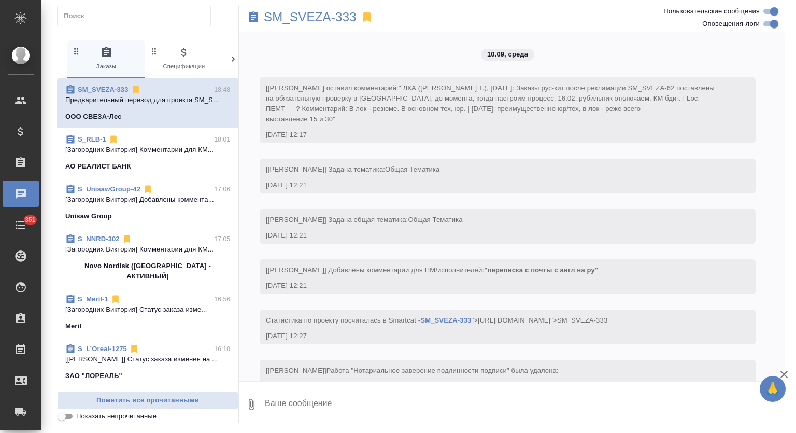
scroll to position [1702, 0]
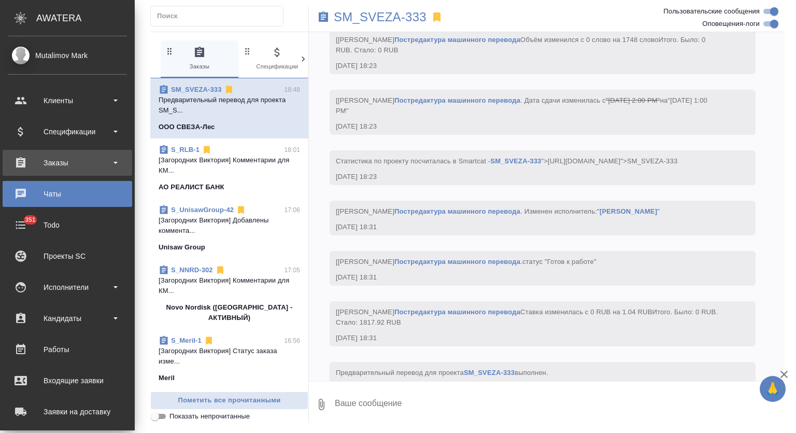
scroll to position [1702, 0]
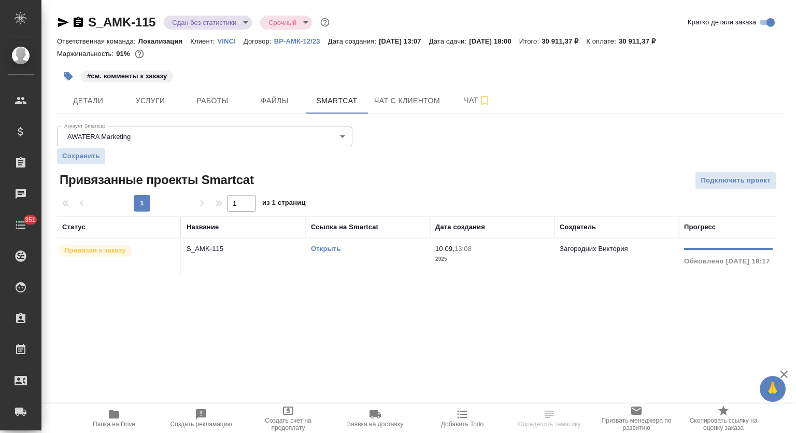
click at [320, 247] on link "Открыть" at bounding box center [326, 249] width 30 height 8
click at [120, 414] on icon "button" at bounding box center [114, 414] width 12 height 12
click at [237, 109] on button "Работы" at bounding box center [212, 101] width 62 height 26
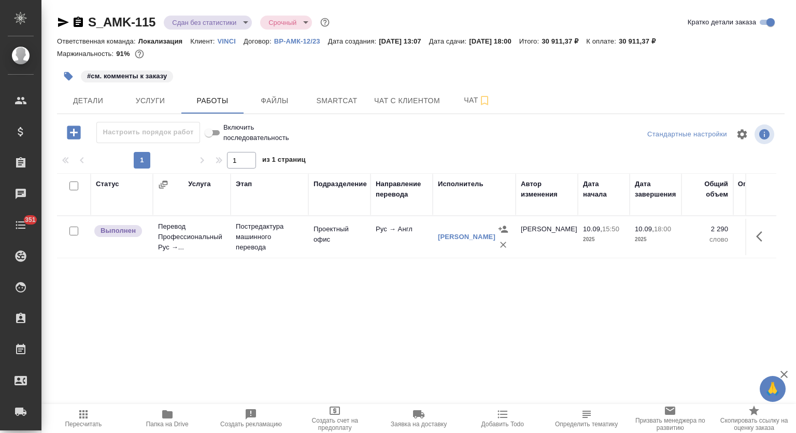
drag, startPoint x: 172, startPoint y: 418, endPoint x: 200, endPoint y: 412, distance: 28.7
click at [172, 418] on icon "button" at bounding box center [167, 414] width 12 height 12
drag, startPoint x: 177, startPoint y: 418, endPoint x: 311, endPoint y: 377, distance: 140.7
click at [177, 417] on span "Папка на Drive" at bounding box center [168, 418] width 72 height 20
click at [61, 23] on icon "button" at bounding box center [63, 22] width 11 height 9
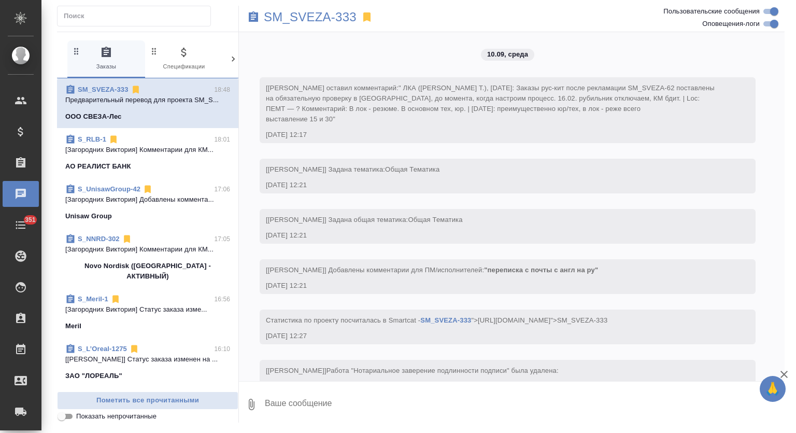
scroll to position [1702, 0]
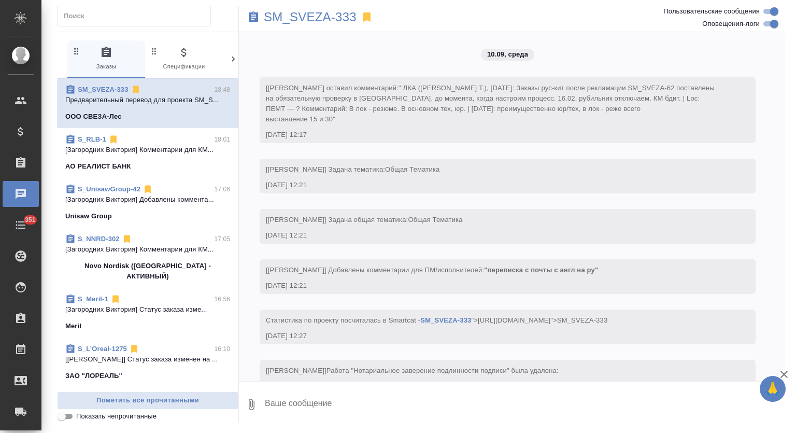
scroll to position [1702, 0]
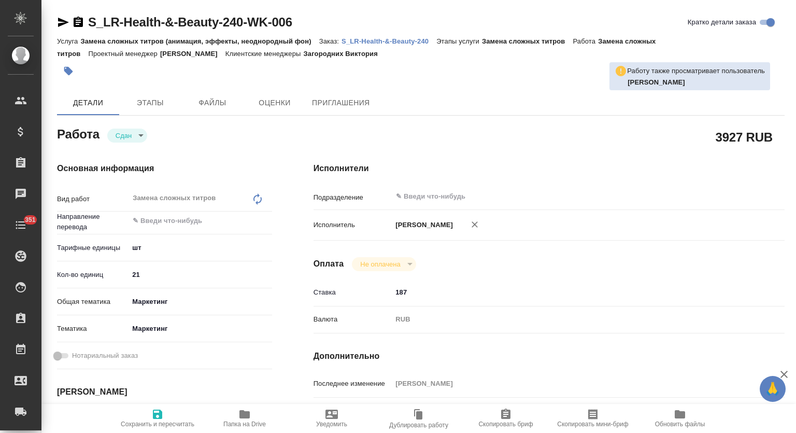
type textarea "x"
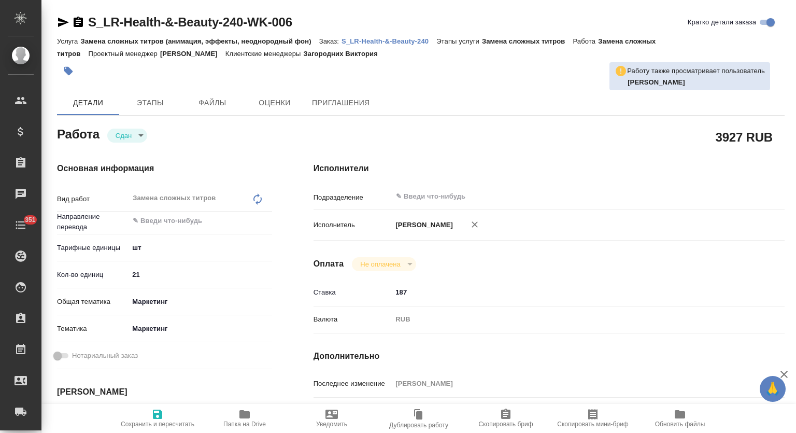
type textarea "x"
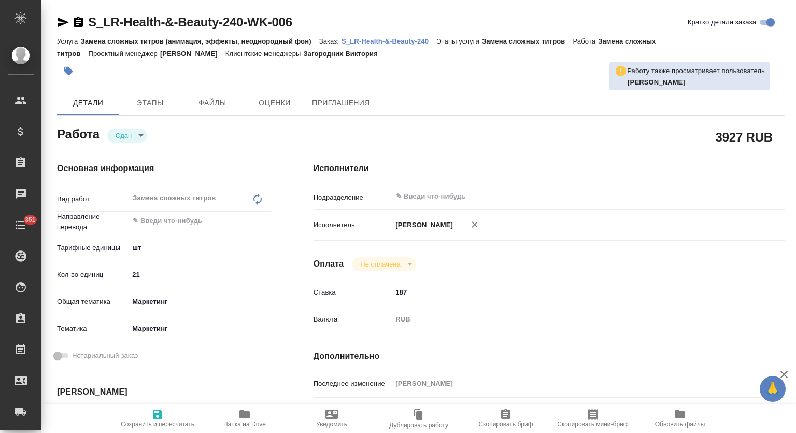
type textarea "x"
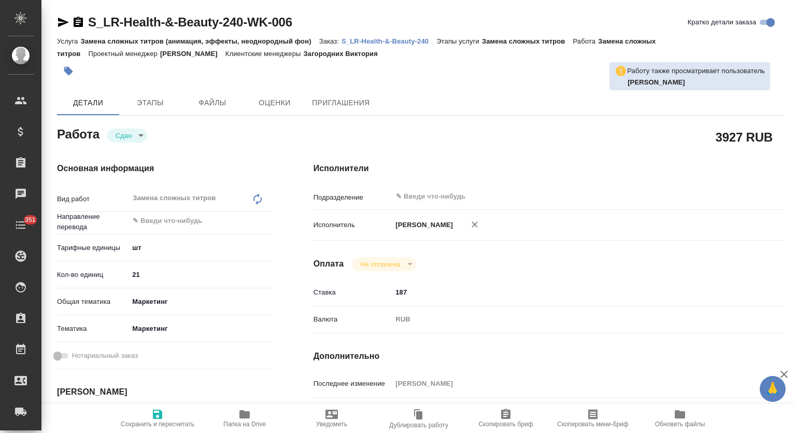
click at [374, 42] on p "S_LR-Health-&-Beauty-240" at bounding box center [388, 41] width 95 height 8
type textarea "x"
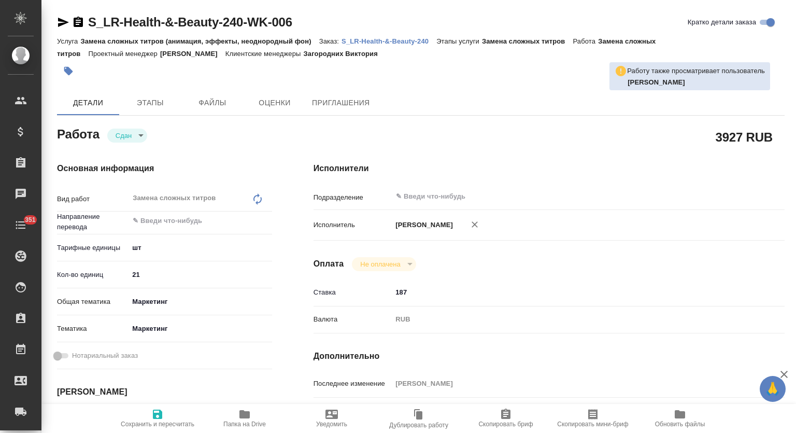
type textarea "x"
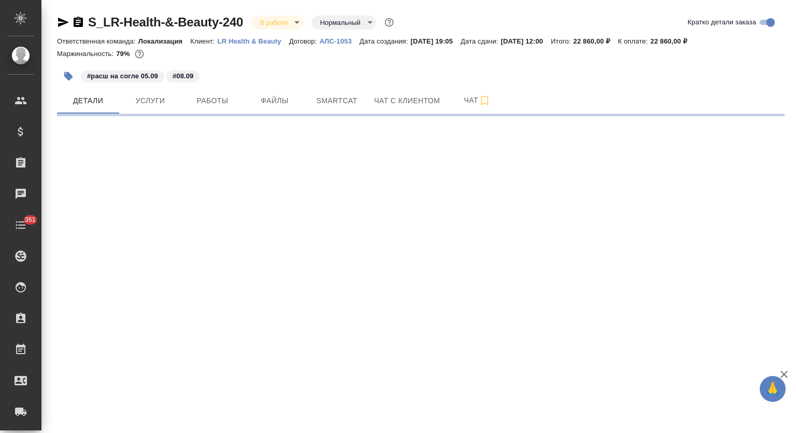
select select "RU"
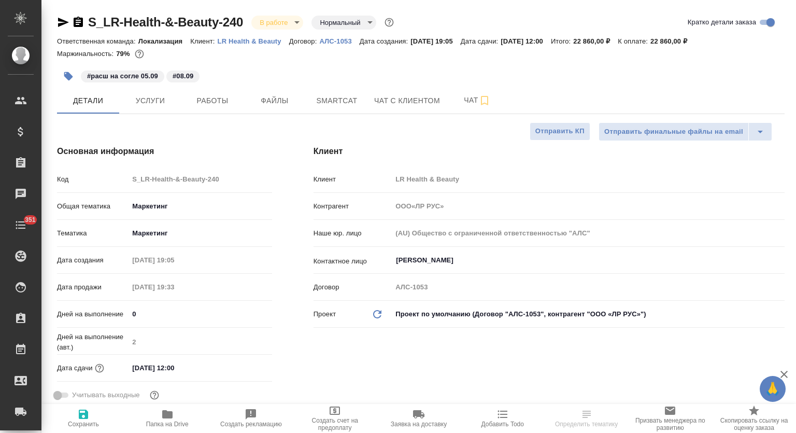
type textarea "x"
type input "ООО«ЛР РУС»"
type textarea "x"
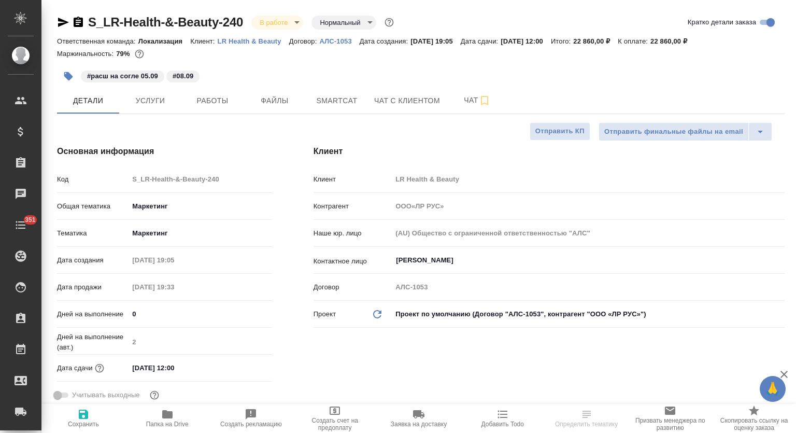
type textarea "x"
type input "ООО«ЛР РУС»"
type textarea "x"
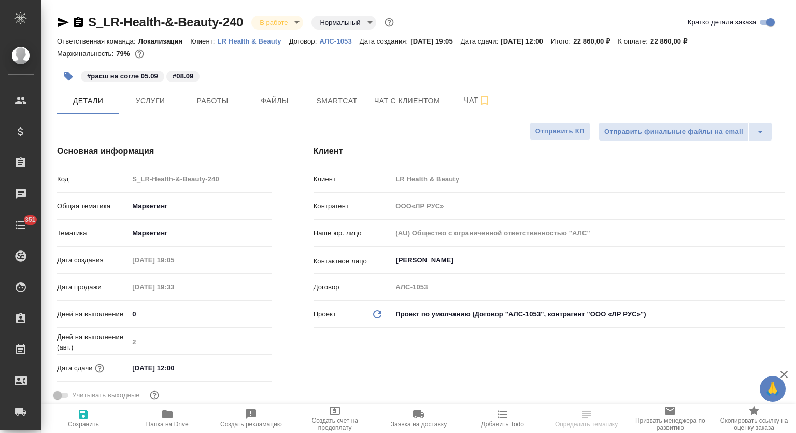
type textarea "x"
click at [166, 417] on icon "button" at bounding box center [167, 414] width 10 height 8
type input "ООО«ЛР РУС»"
type textarea "x"
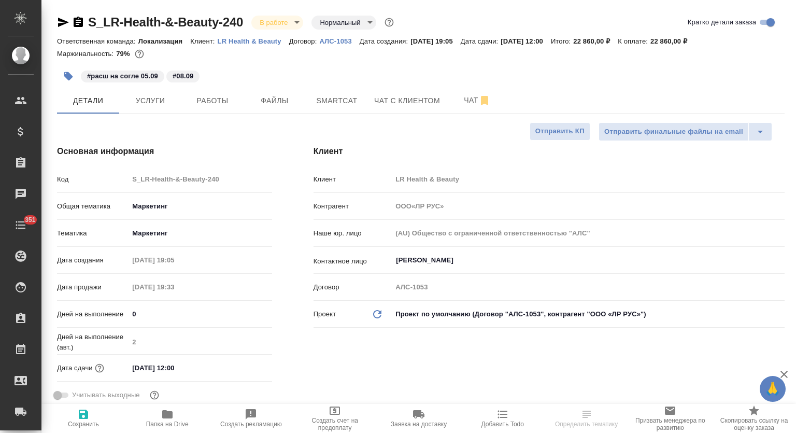
type textarea "x"
select select "RU"
type input "ООО«ЛР РУС»"
type textarea "x"
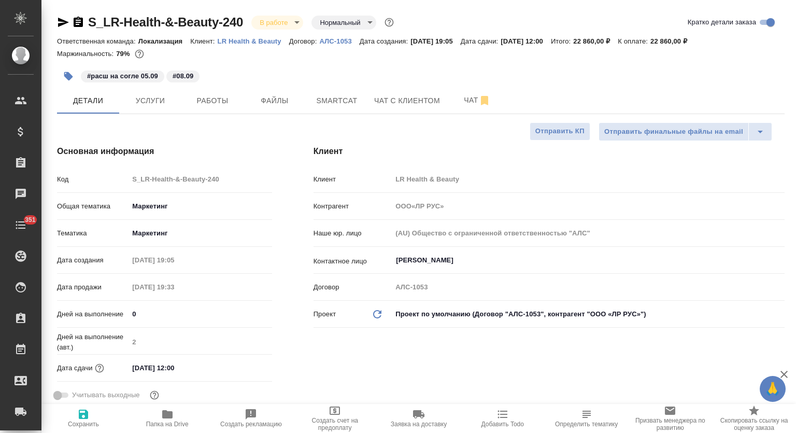
type textarea "x"
click at [64, 22] on icon "button" at bounding box center [63, 22] width 11 height 9
